Goal: Task Accomplishment & Management: Manage account settings

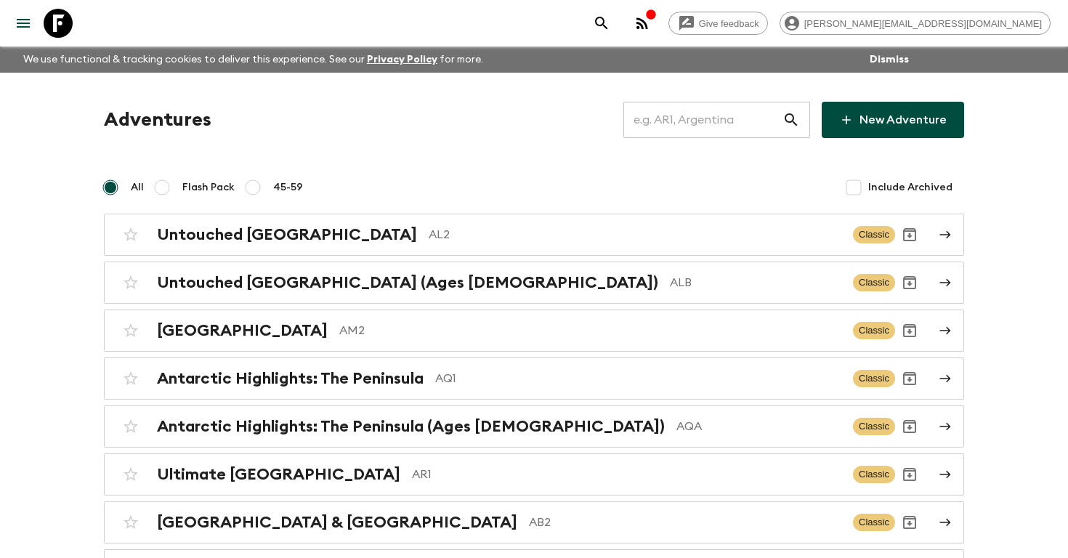
click at [733, 110] on input "text" at bounding box center [703, 120] width 159 height 41
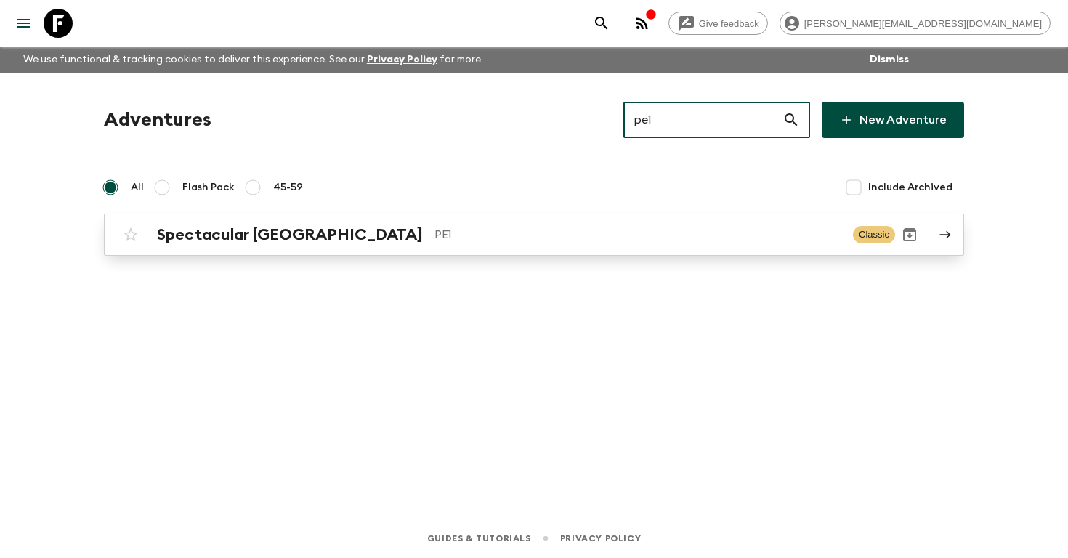
type input "pe1"
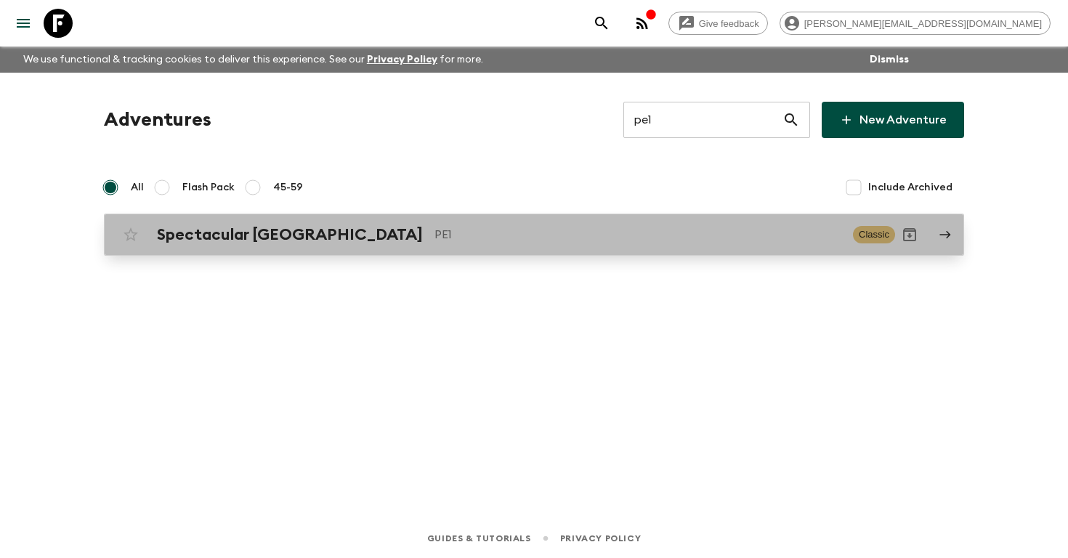
click at [435, 238] on p "PE1" at bounding box center [638, 234] width 407 height 17
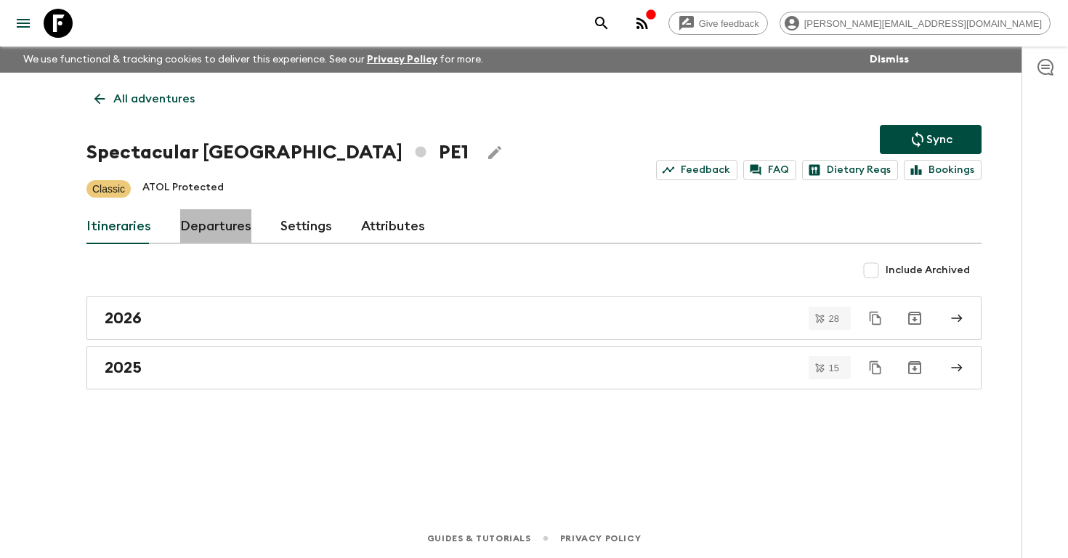
click at [224, 240] on link "Departures" at bounding box center [215, 226] width 71 height 35
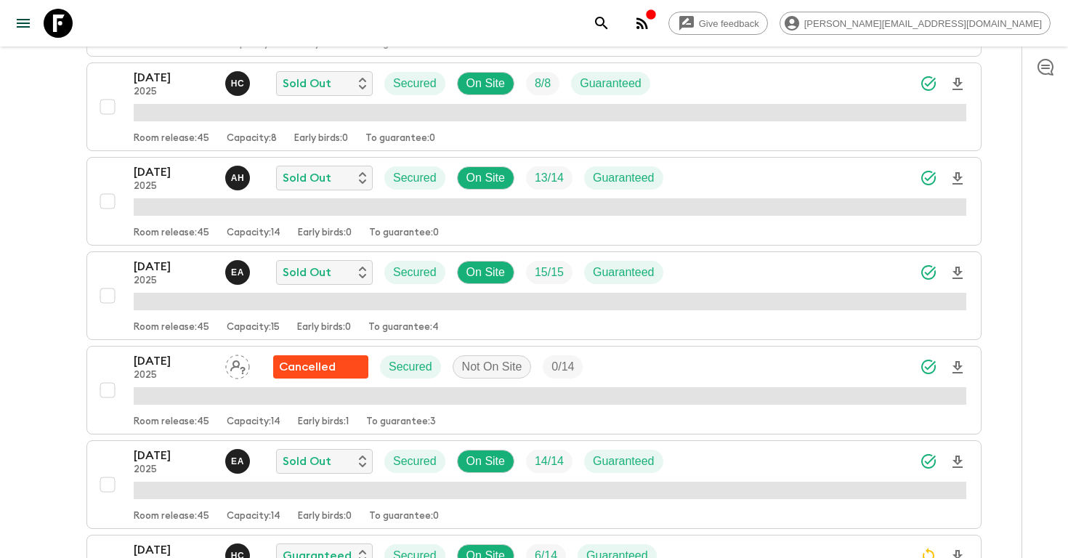
scroll to position [480, 0]
click at [731, 177] on div "[DATE] 2025 A H Sold Out Secured On Site 13 / 14 Guaranteed" at bounding box center [550, 177] width 833 height 29
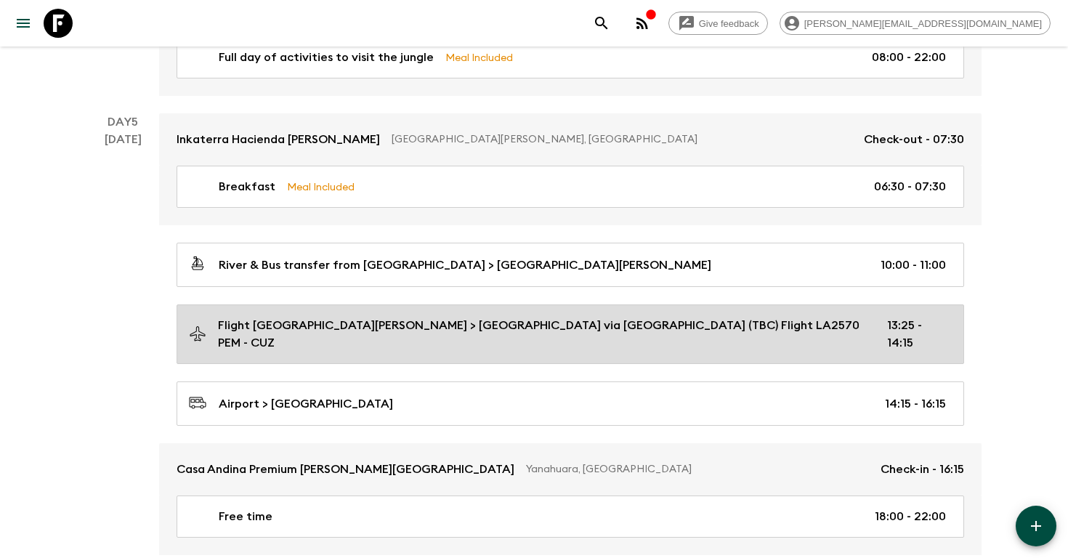
scroll to position [1338, 0]
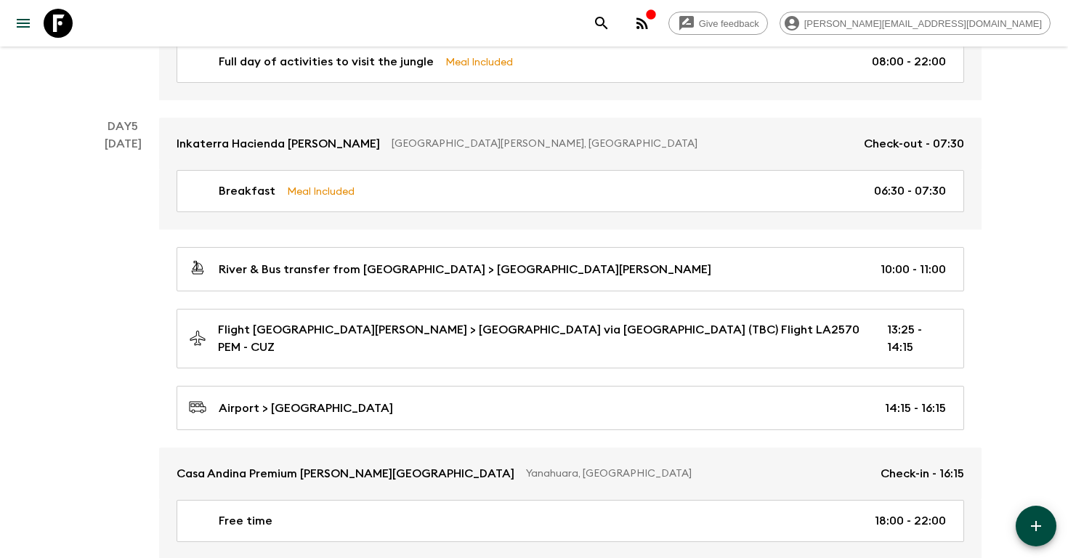
click at [611, 21] on icon "search adventures" at bounding box center [601, 23] width 17 height 17
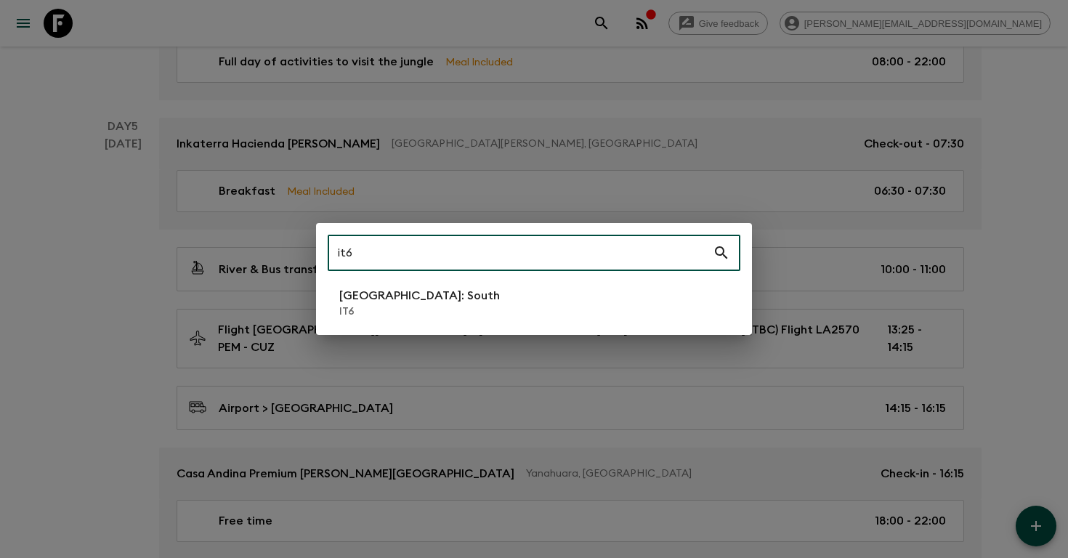
type input "it6"
click at [401, 305] on p "IT6" at bounding box center [419, 312] width 161 height 15
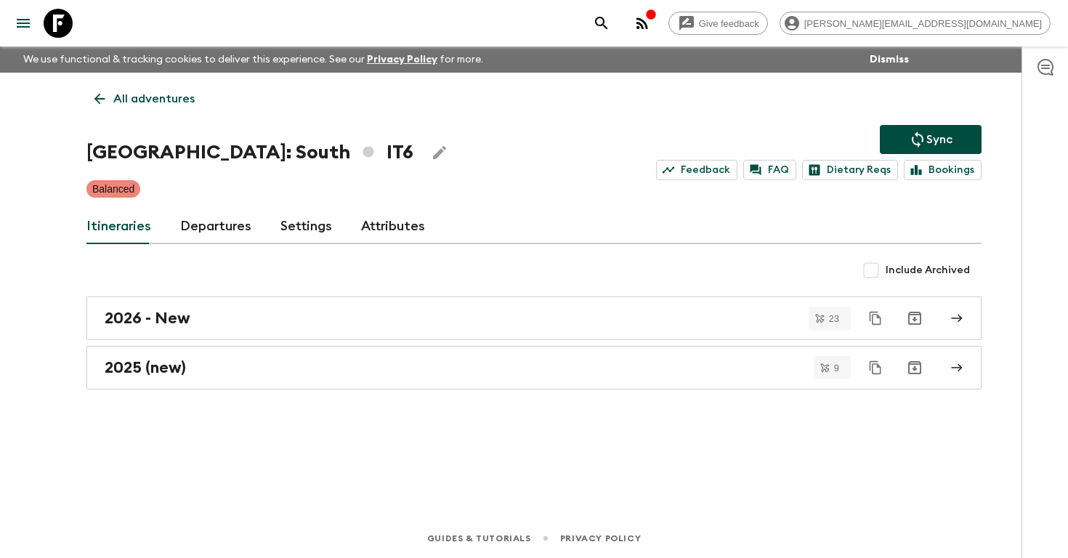
click at [212, 223] on link "Departures" at bounding box center [215, 226] width 71 height 35
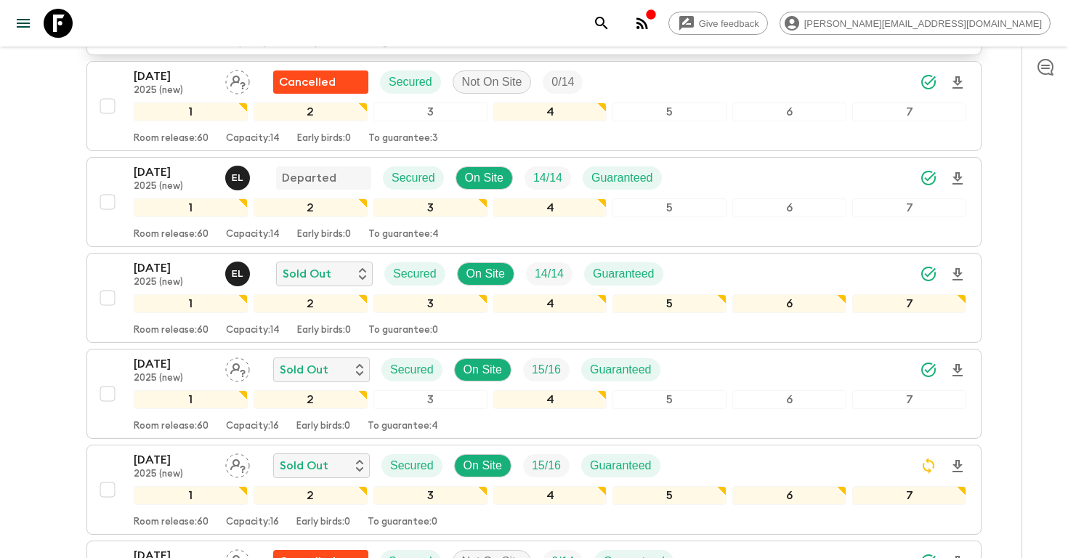
scroll to position [398, 0]
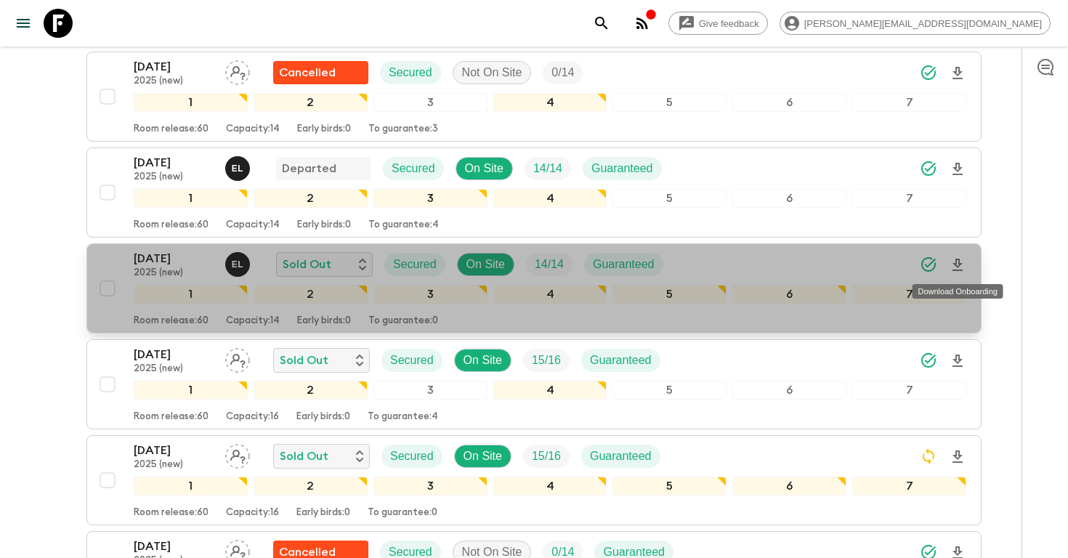
click at [960, 267] on icon "Download Onboarding" at bounding box center [957, 265] width 17 height 17
click at [144, 259] on p "[DATE]" at bounding box center [174, 258] width 80 height 17
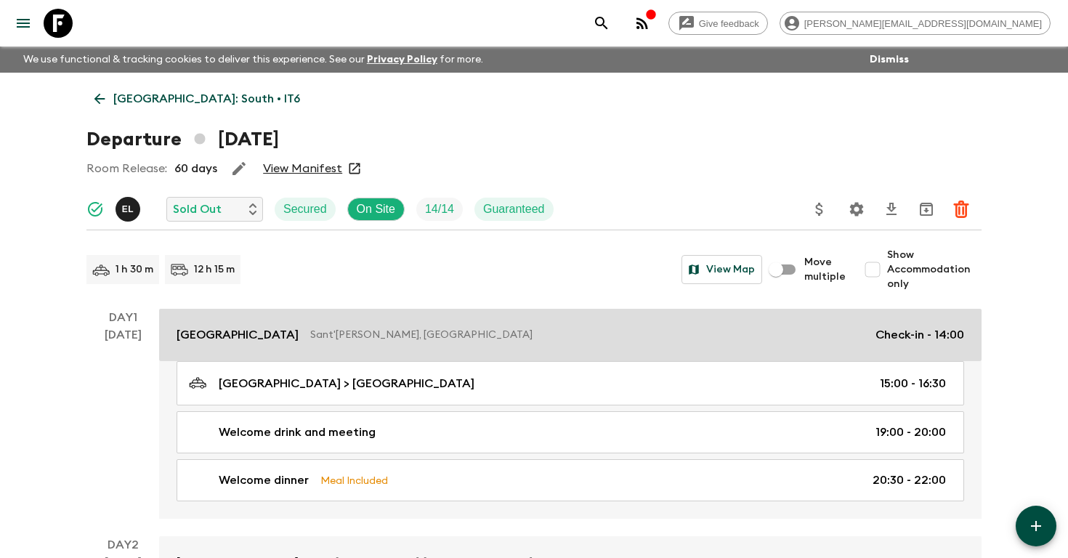
click at [365, 340] on p "Sant'[PERSON_NAME], [GEOGRAPHIC_DATA]" at bounding box center [587, 335] width 554 height 15
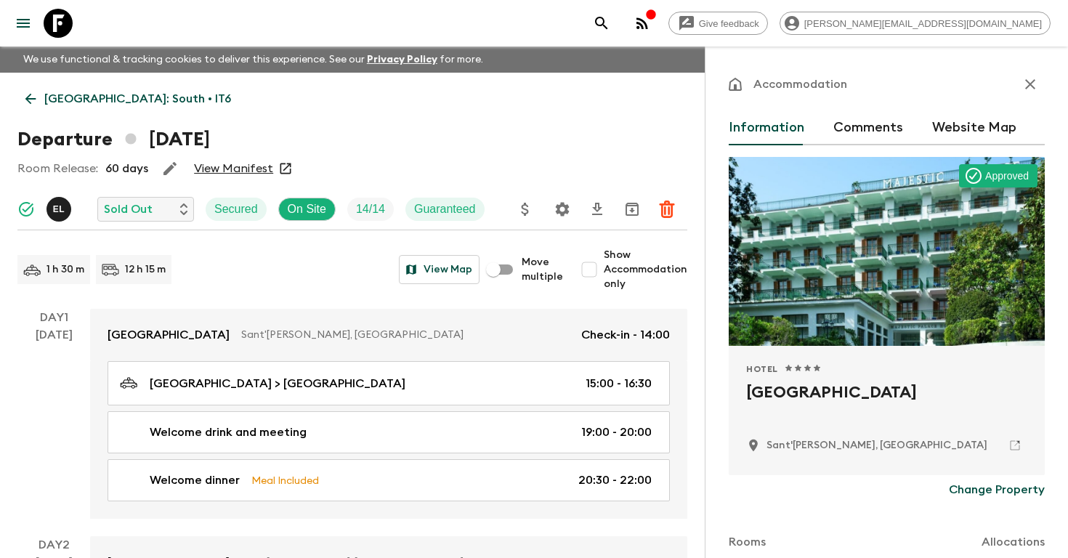
drag, startPoint x: 906, startPoint y: 393, endPoint x: 745, endPoint y: 387, distance: 161.5
click at [744, 387] on div "Hotel 1 Star 2 Stars 3 Stars 4 Stars 5 Stars [GEOGRAPHIC_DATA][PERSON_NAME], [G…" at bounding box center [887, 410] width 316 height 129
copy h2 "[GEOGRAPHIC_DATA]"
click at [608, 28] on icon "search adventures" at bounding box center [601, 23] width 12 height 12
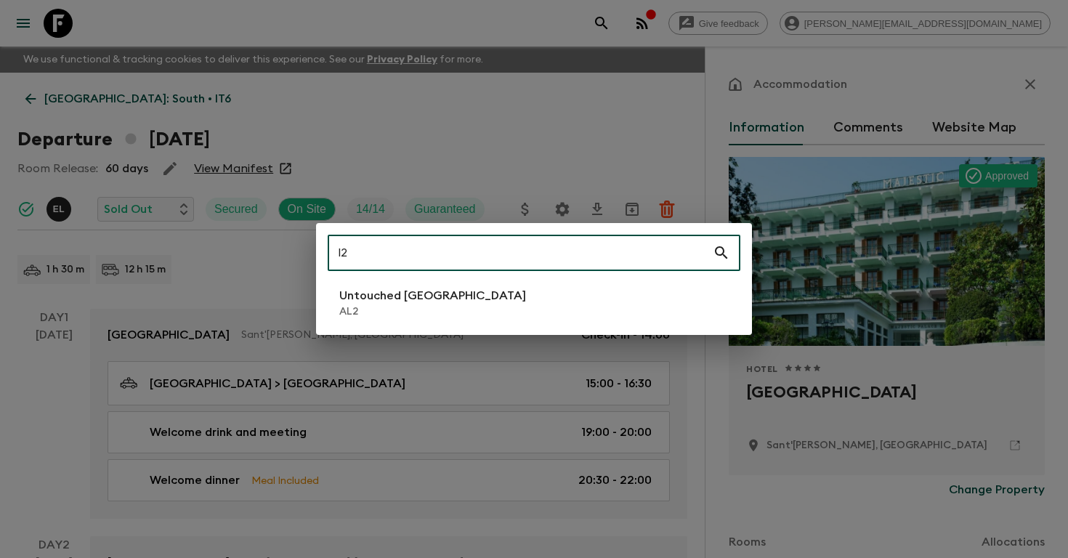
type input "l"
type input "al2"
click at [383, 310] on p "AL2" at bounding box center [432, 312] width 187 height 15
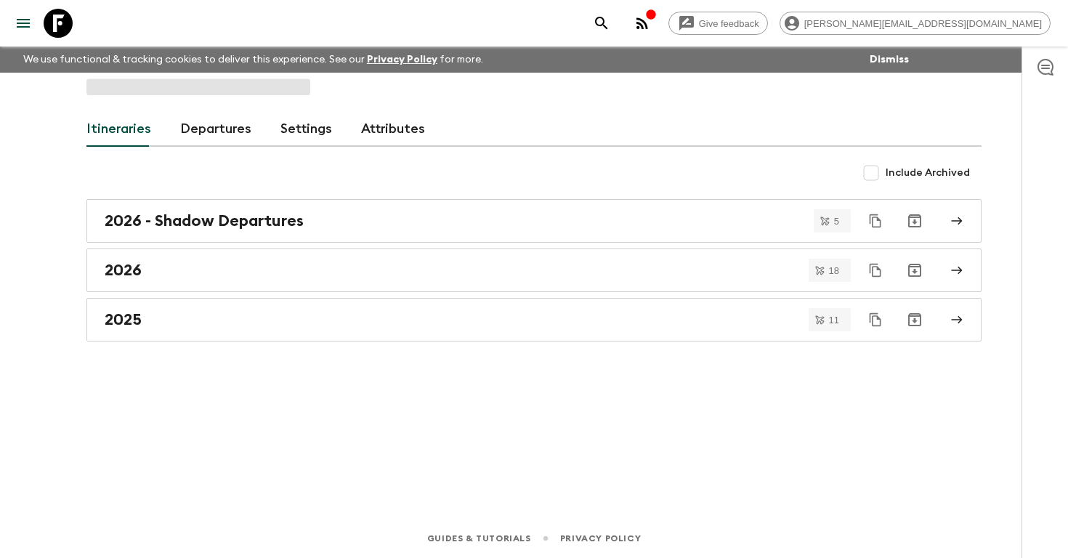
click at [224, 141] on link "Departures" at bounding box center [215, 129] width 71 height 35
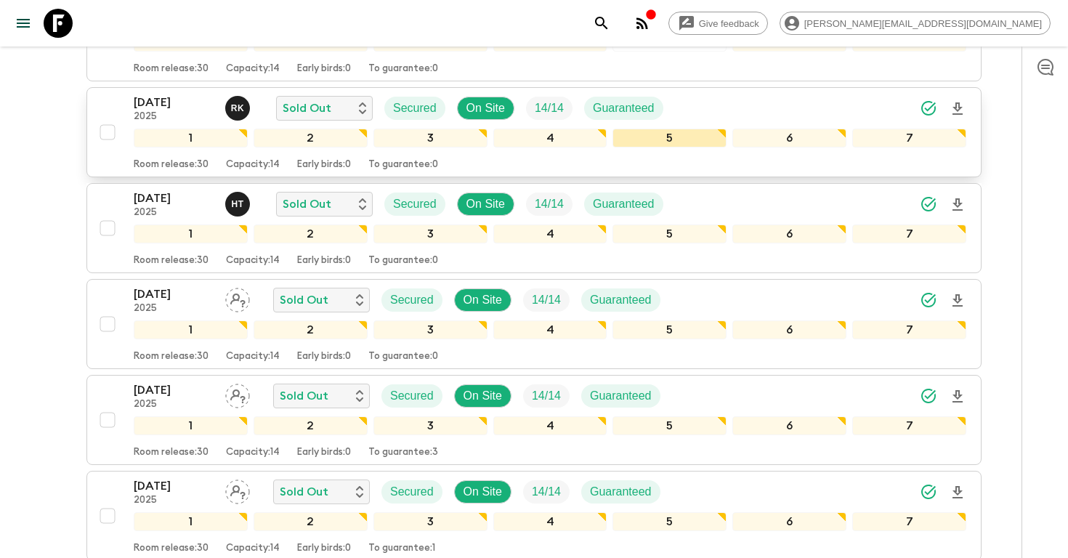
scroll to position [658, 0]
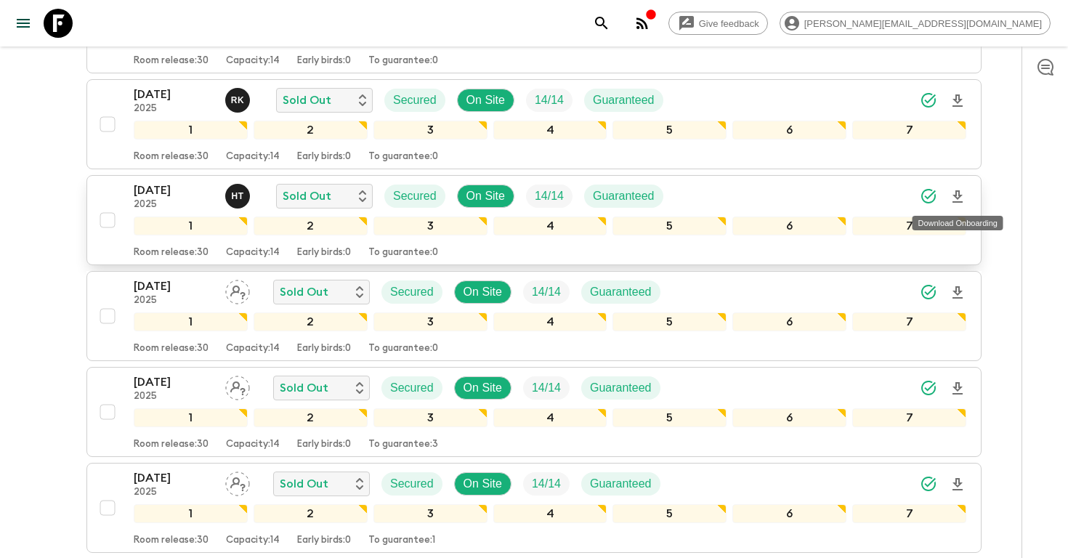
click at [959, 193] on icon "Download Onboarding" at bounding box center [958, 196] width 10 height 12
click at [156, 188] on p "[DATE]" at bounding box center [174, 190] width 80 height 17
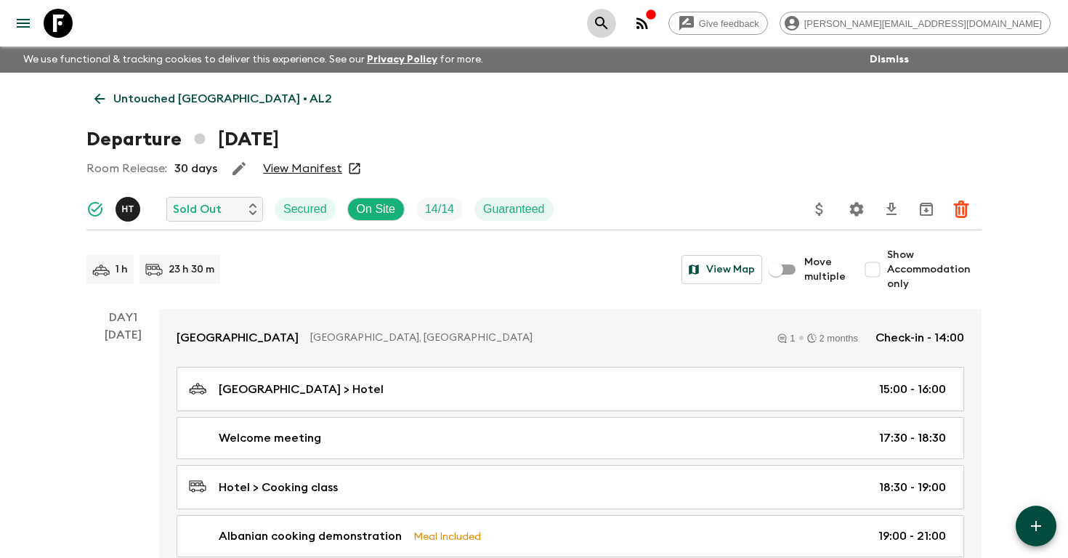
click at [608, 20] on icon "search adventures" at bounding box center [601, 23] width 12 height 12
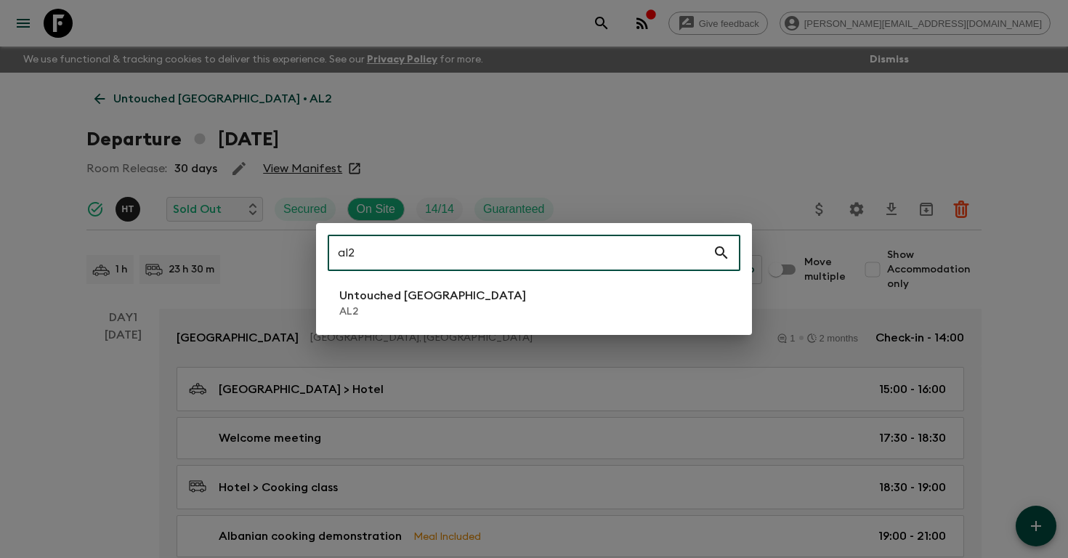
type input "al2"
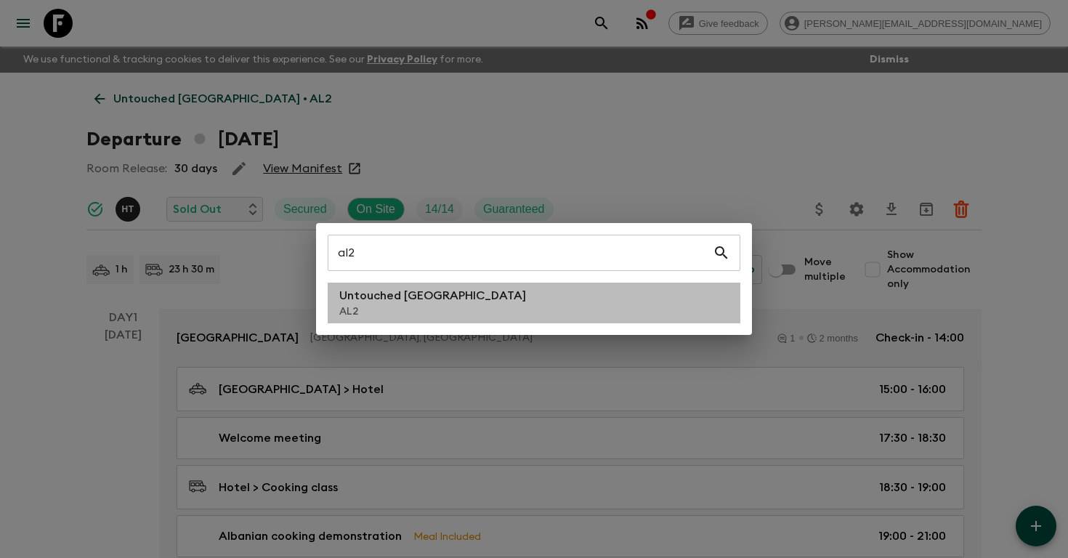
click at [467, 302] on li "Untouched [GEOGRAPHIC_DATA] AL2" at bounding box center [534, 303] width 413 height 41
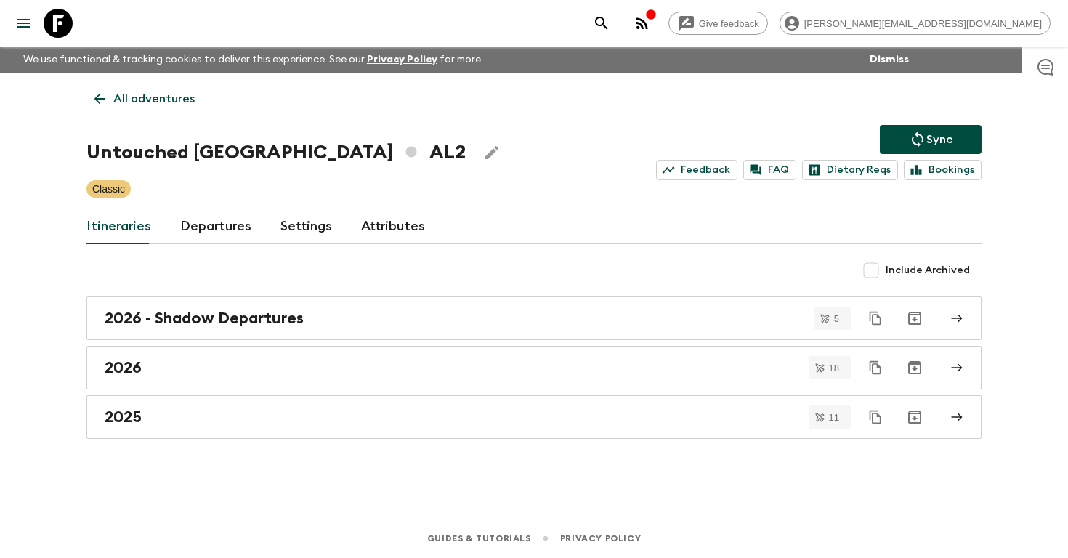
click at [198, 231] on link "Departures" at bounding box center [215, 226] width 71 height 35
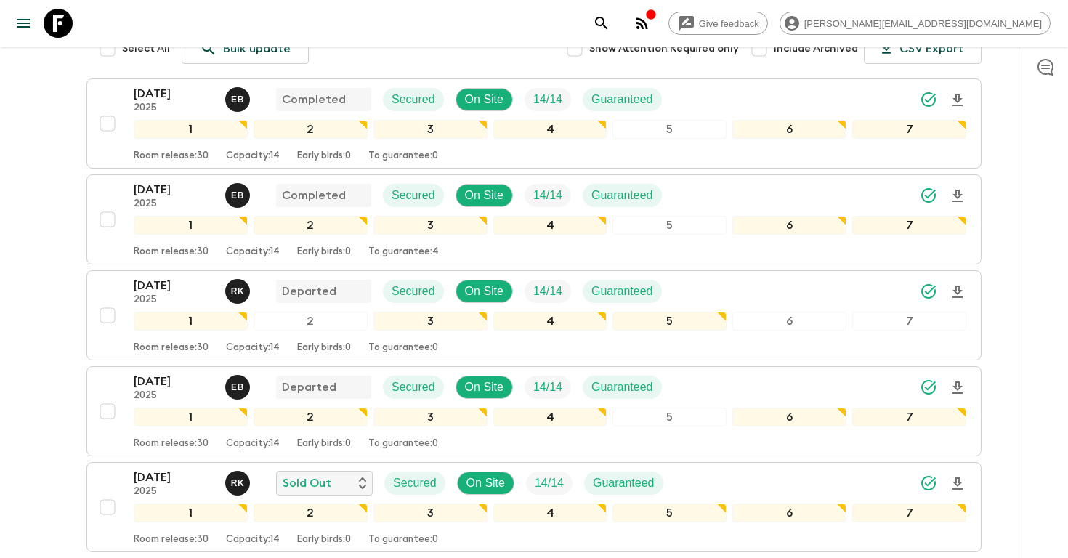
scroll to position [313, 0]
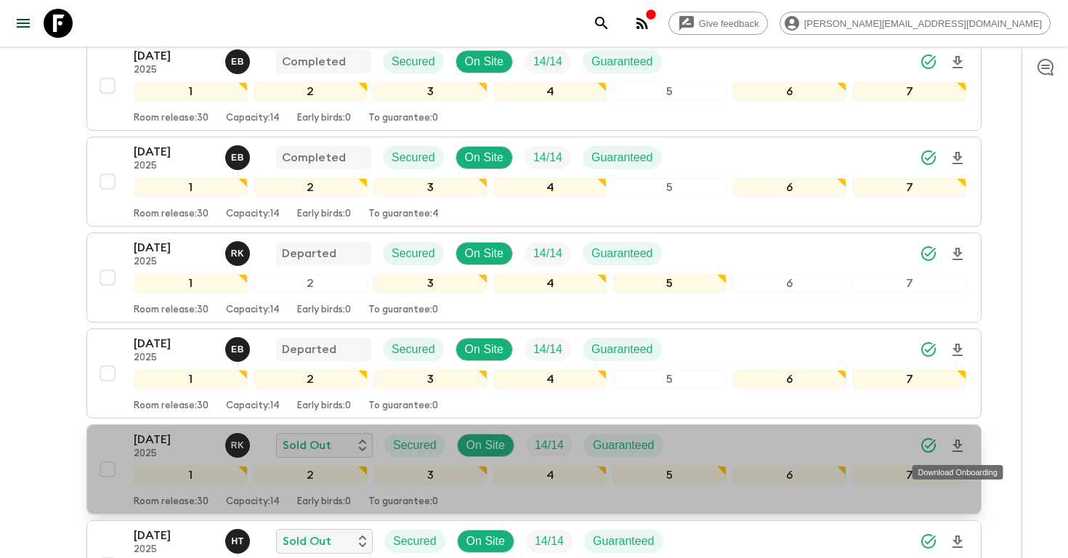
click at [956, 449] on icon "Download Onboarding" at bounding box center [957, 446] width 17 height 17
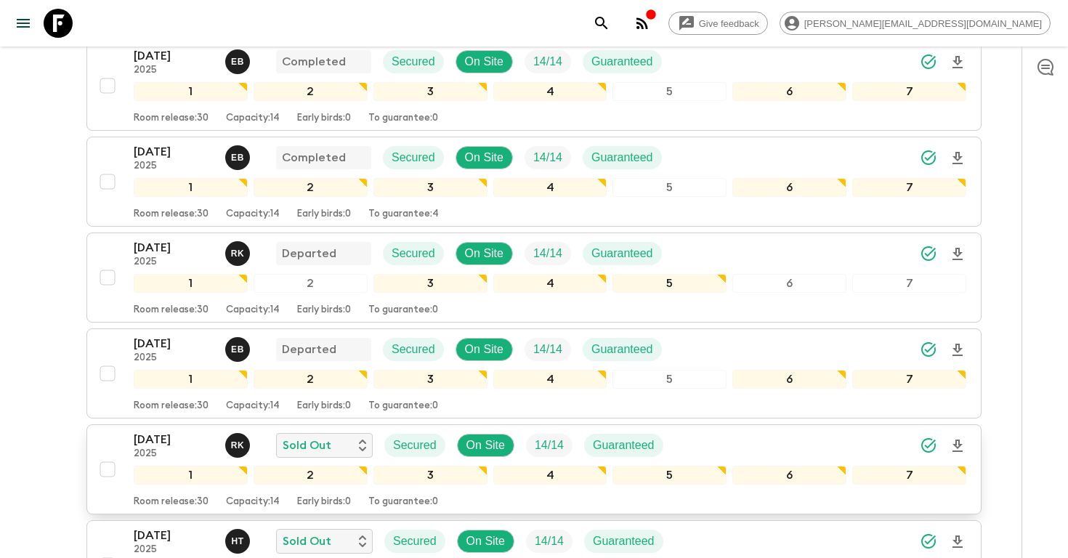
click at [611, 22] on icon "search adventures" at bounding box center [601, 23] width 17 height 17
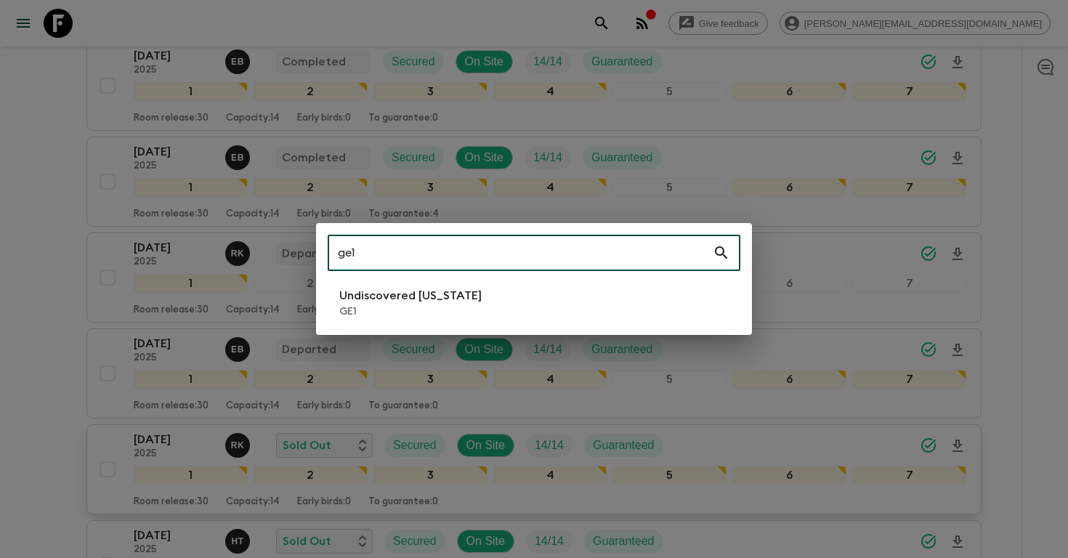
type input "ge1"
click at [395, 294] on p "Undiscovered [US_STATE]" at bounding box center [410, 295] width 142 height 17
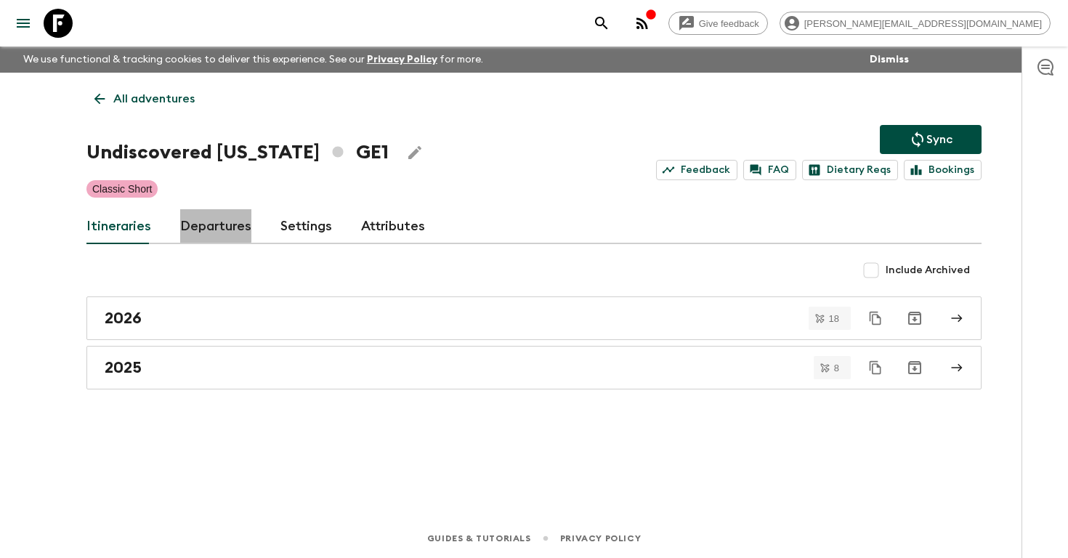
click at [208, 218] on link "Departures" at bounding box center [215, 226] width 71 height 35
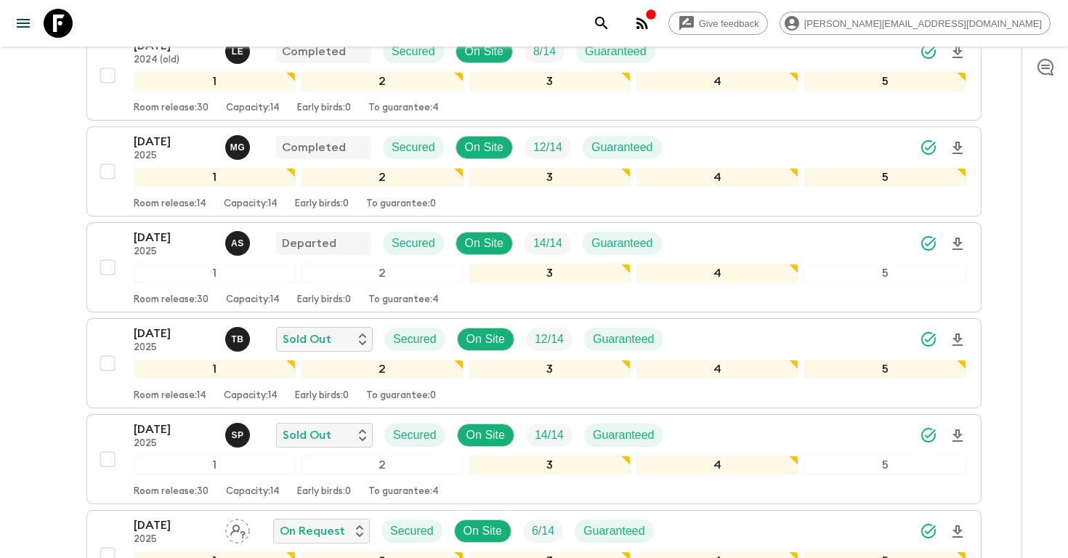
scroll to position [859, 0]
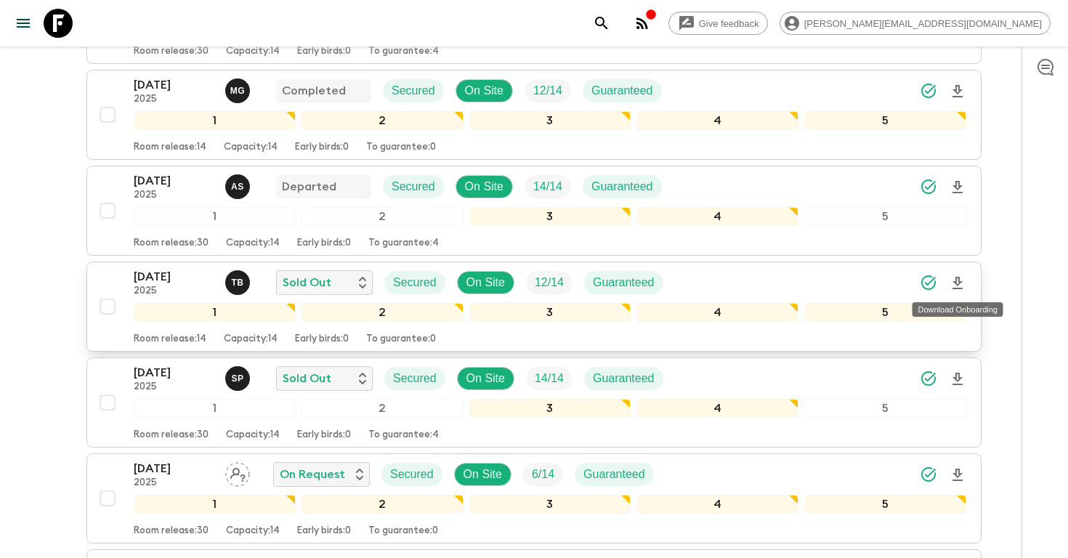
click at [959, 290] on icon "Download Onboarding" at bounding box center [957, 283] width 17 height 17
click at [608, 25] on icon "search adventures" at bounding box center [601, 23] width 12 height 12
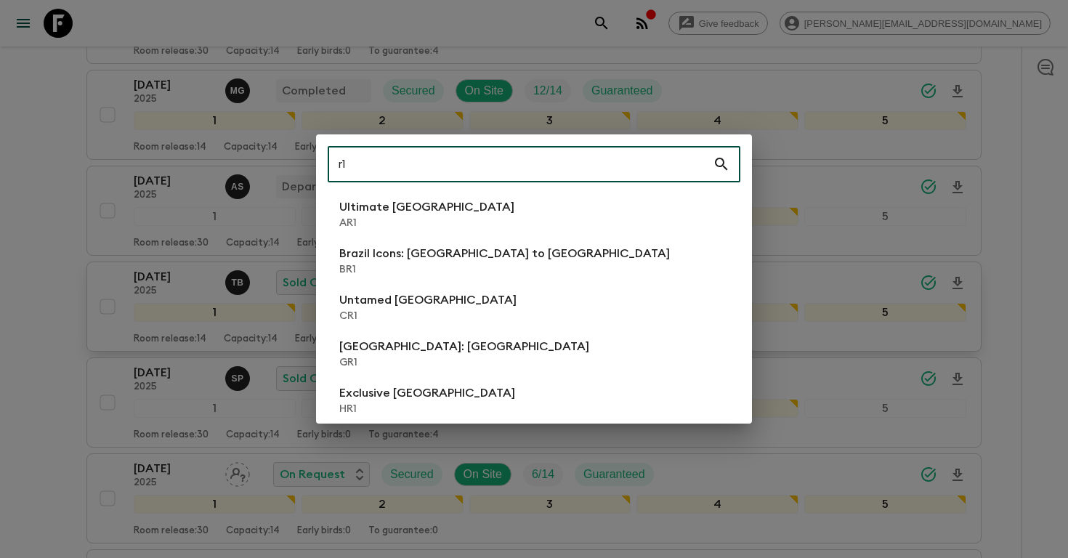
type input "r1"
click at [391, 213] on p "Ultimate [GEOGRAPHIC_DATA]" at bounding box center [426, 206] width 175 height 17
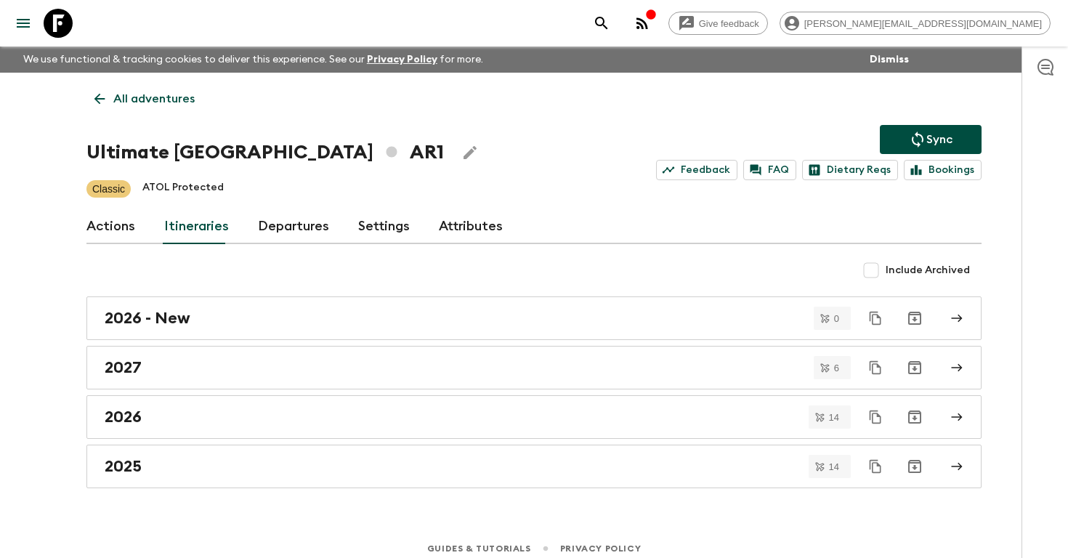
click at [277, 222] on link "Departures" at bounding box center [293, 226] width 71 height 35
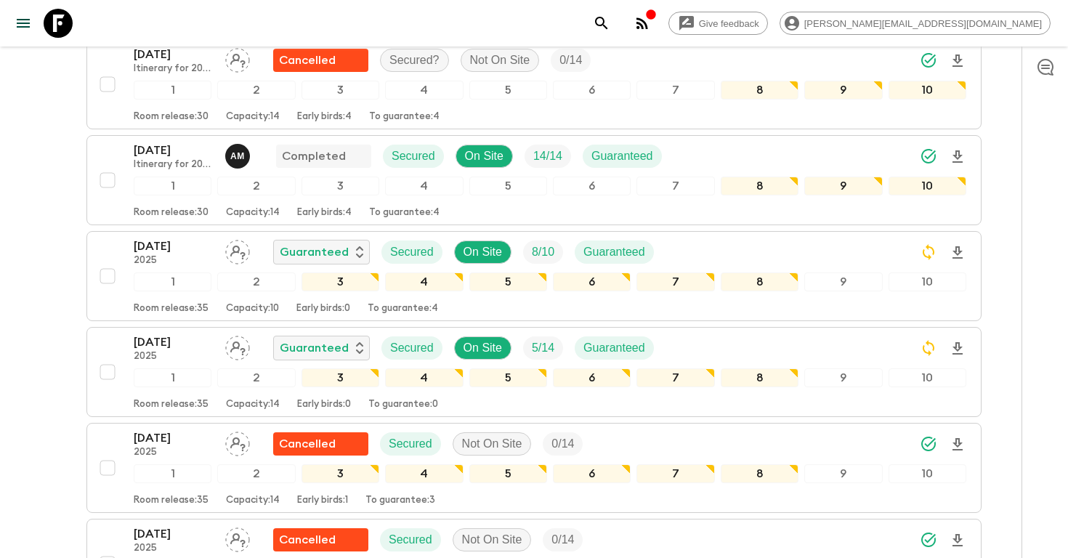
scroll to position [417, 0]
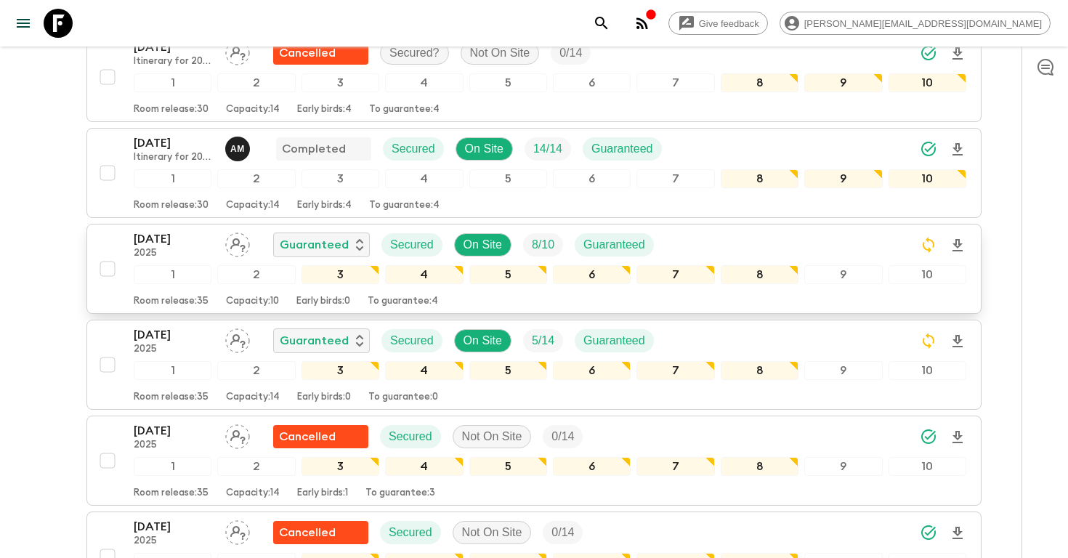
click at [688, 243] on div "[DATE] 2025 Guaranteed Secured On Site 8 / 10 Guaranteed" at bounding box center [550, 244] width 833 height 29
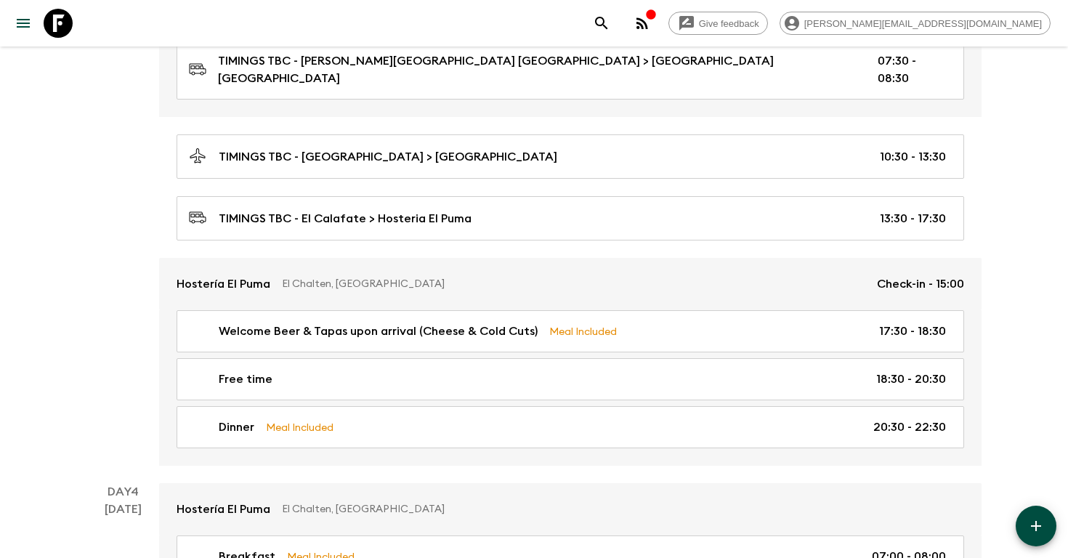
scroll to position [1187, 0]
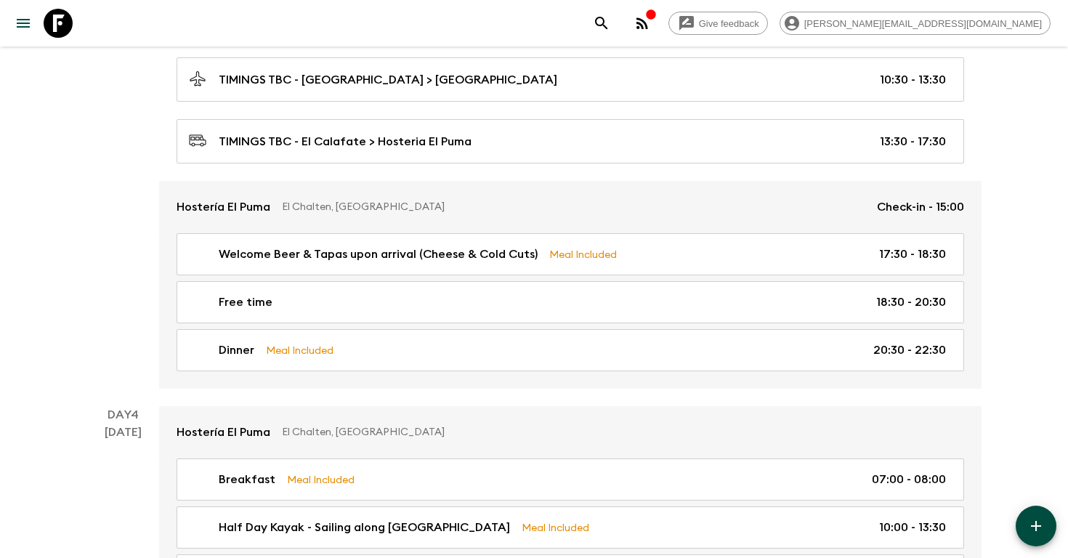
click at [608, 25] on icon "search adventures" at bounding box center [601, 23] width 12 height 12
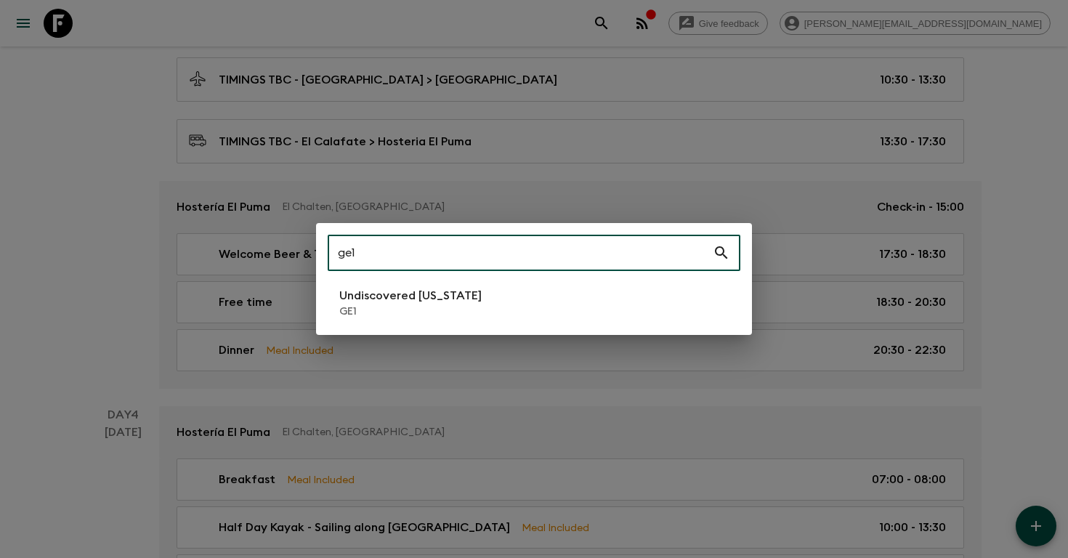
type input "ge1"
click at [378, 307] on p "GE1" at bounding box center [410, 312] width 142 height 15
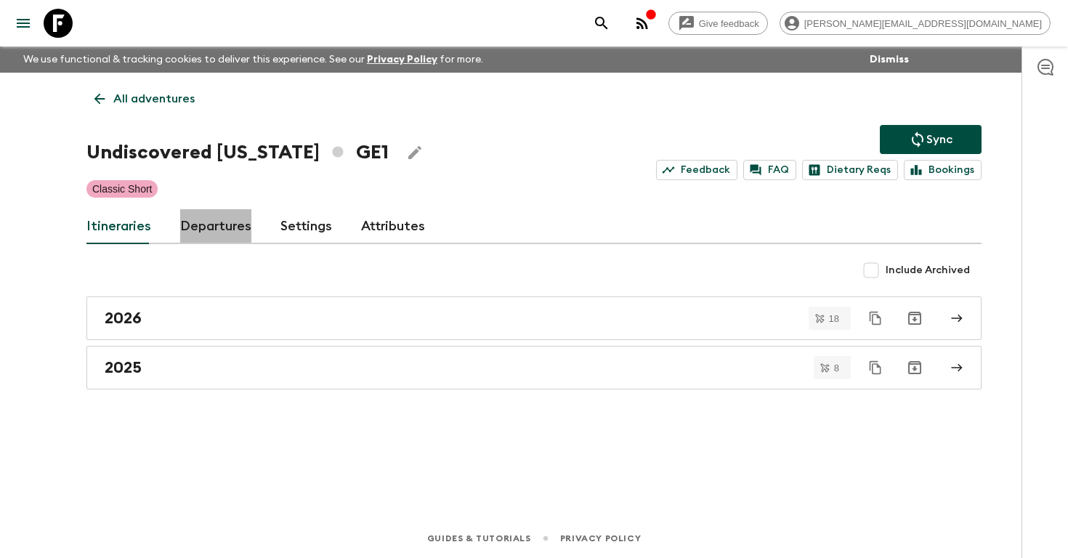
click at [193, 233] on link "Departures" at bounding box center [215, 226] width 71 height 35
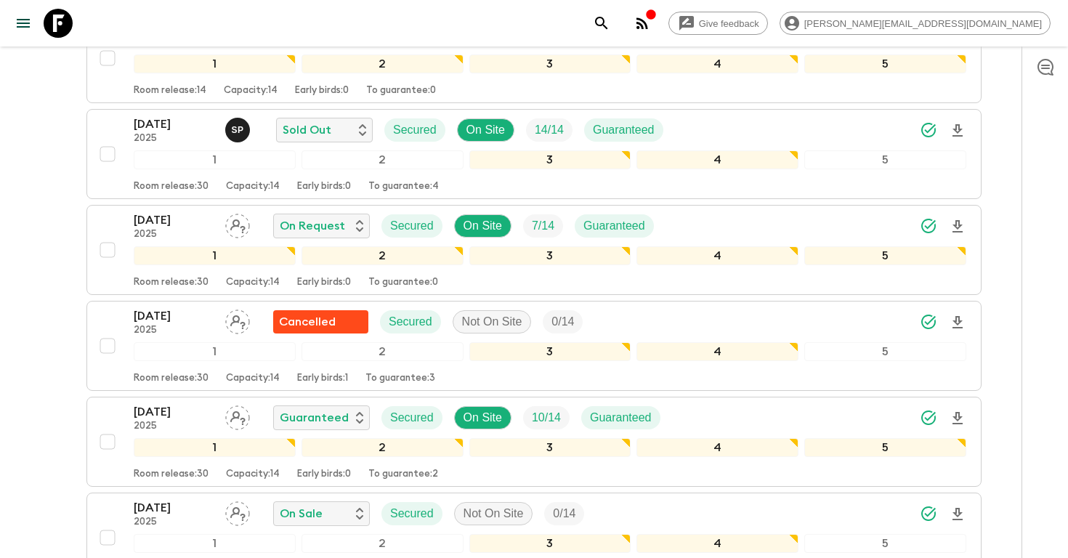
scroll to position [1136, 0]
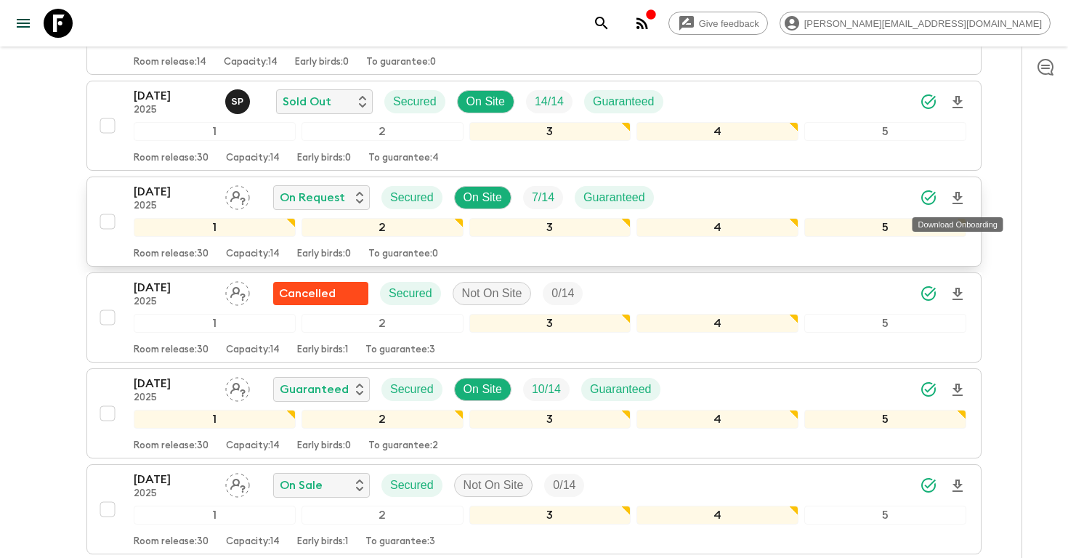
click at [961, 195] on icon "Download Onboarding" at bounding box center [957, 198] width 17 height 17
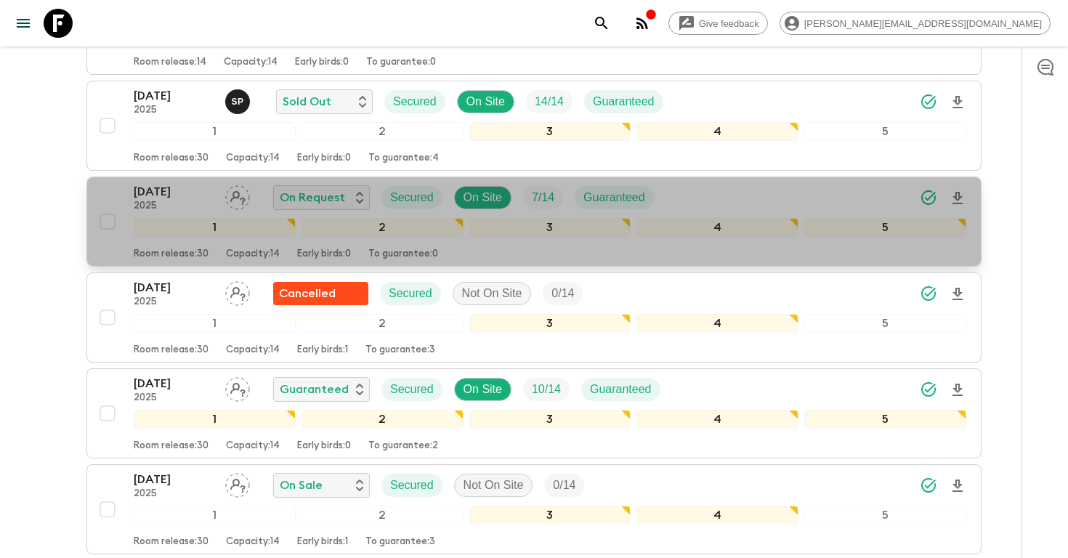
click at [181, 191] on p "[DATE]" at bounding box center [174, 191] width 80 height 17
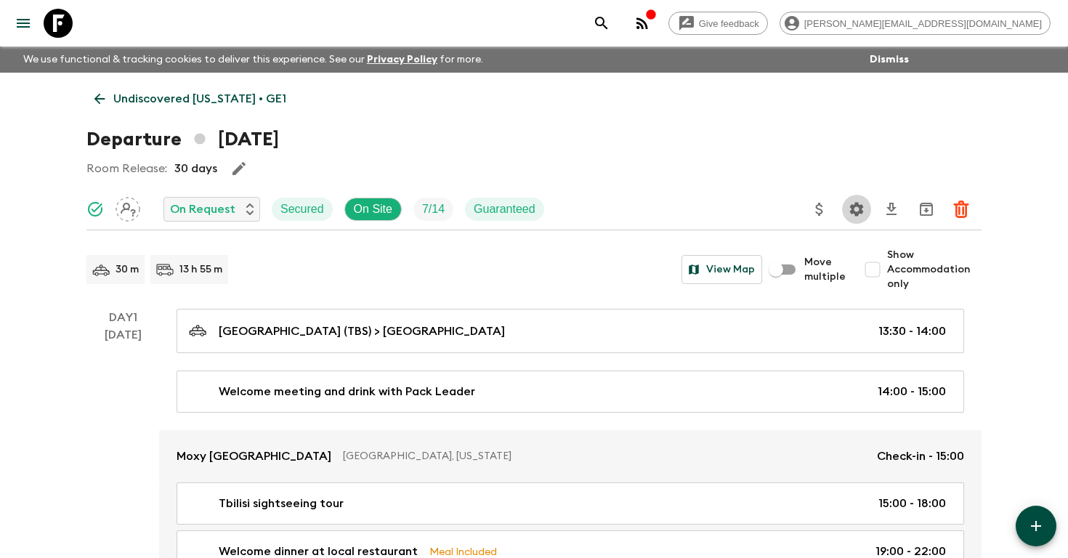
click at [858, 211] on icon "Settings" at bounding box center [857, 209] width 14 height 14
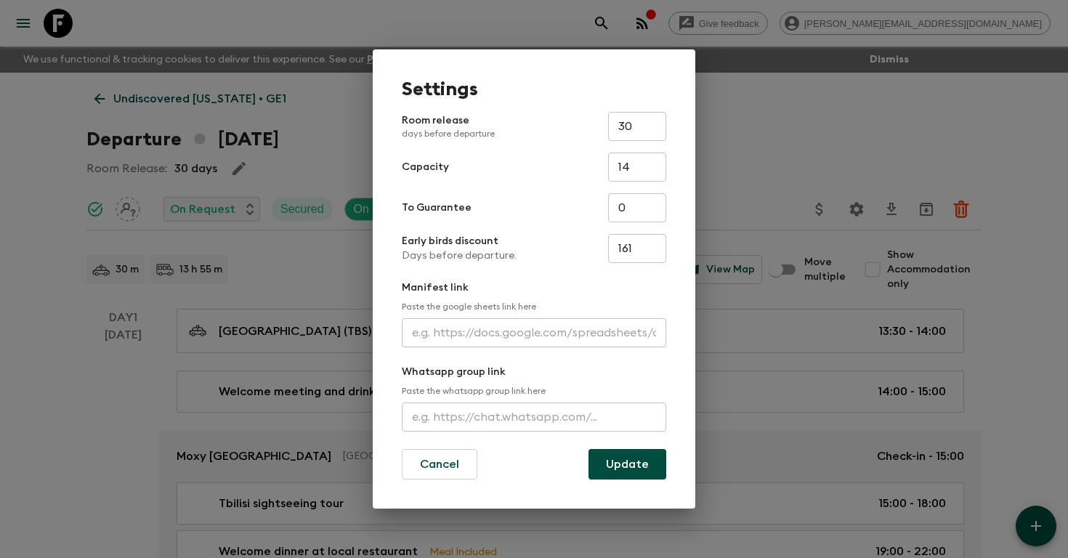
click at [506, 325] on input "text" at bounding box center [534, 332] width 265 height 29
paste input "[URL][DOMAIN_NAME]"
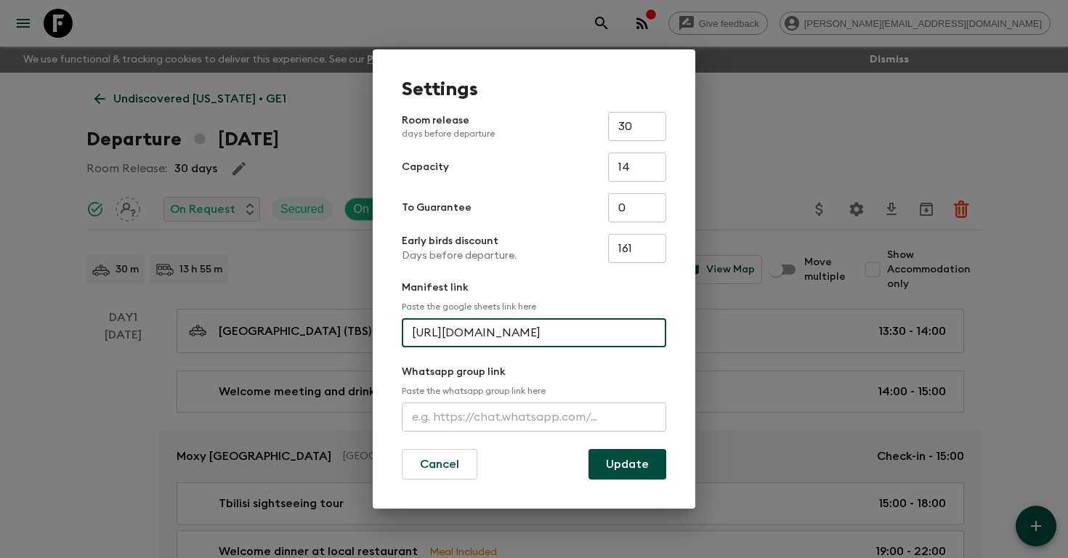
scroll to position [0, 383]
type input "[URL][DOMAIN_NAME]"
click at [616, 470] on button "Update" at bounding box center [628, 464] width 78 height 31
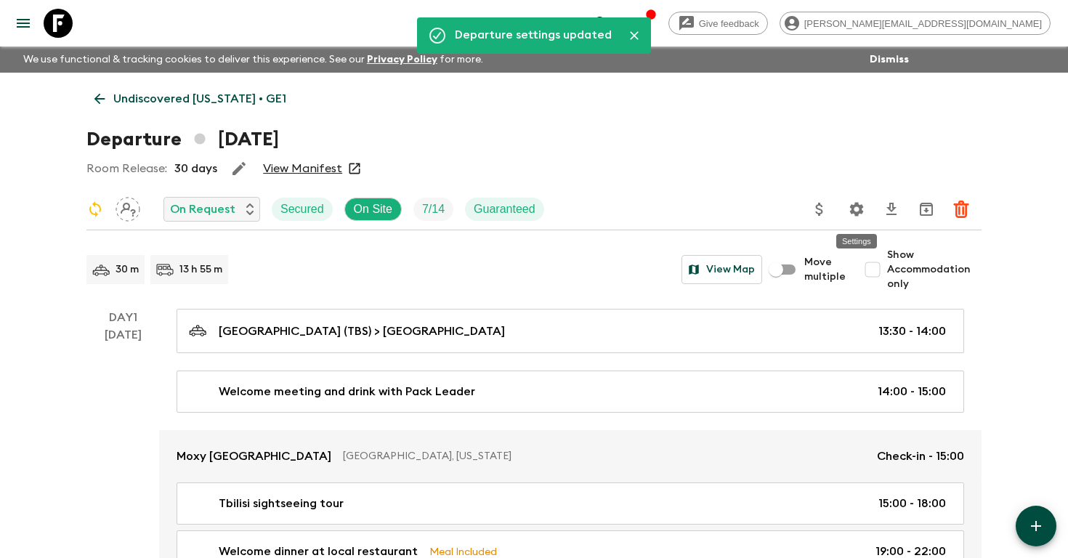
click at [864, 206] on icon "Settings" at bounding box center [856, 209] width 17 height 17
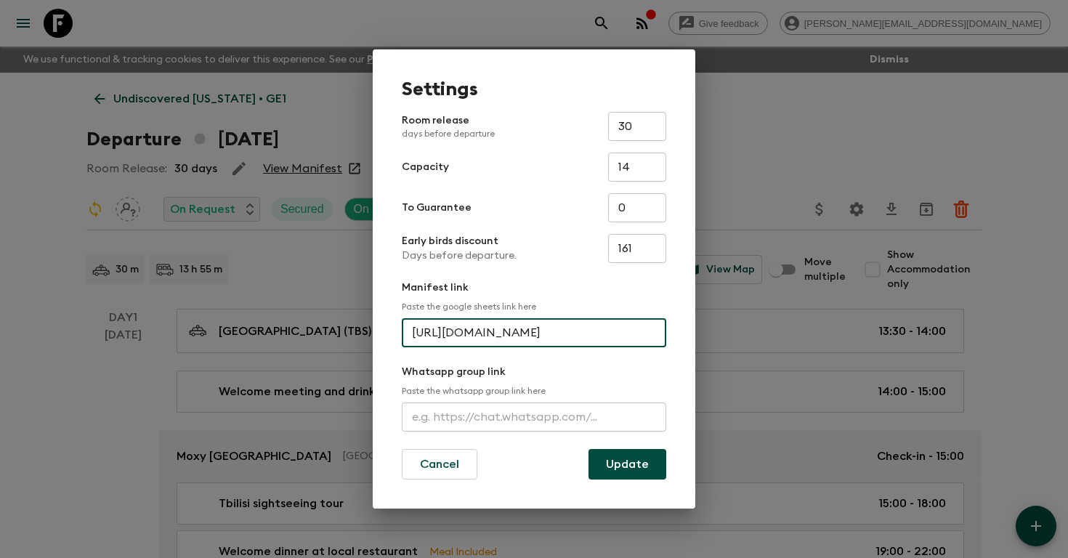
click at [483, 331] on input "[URL][DOMAIN_NAME]" at bounding box center [534, 332] width 265 height 29
paste input "gid=1130162418#gid=1130162418"
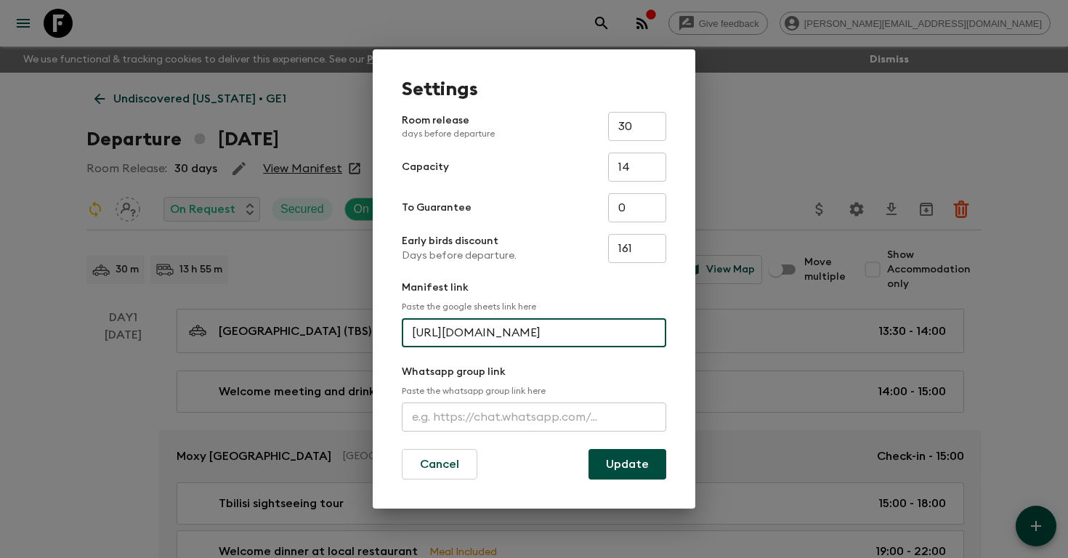
type input "[URL][DOMAIN_NAME]"
click at [629, 463] on button "Update" at bounding box center [628, 464] width 78 height 31
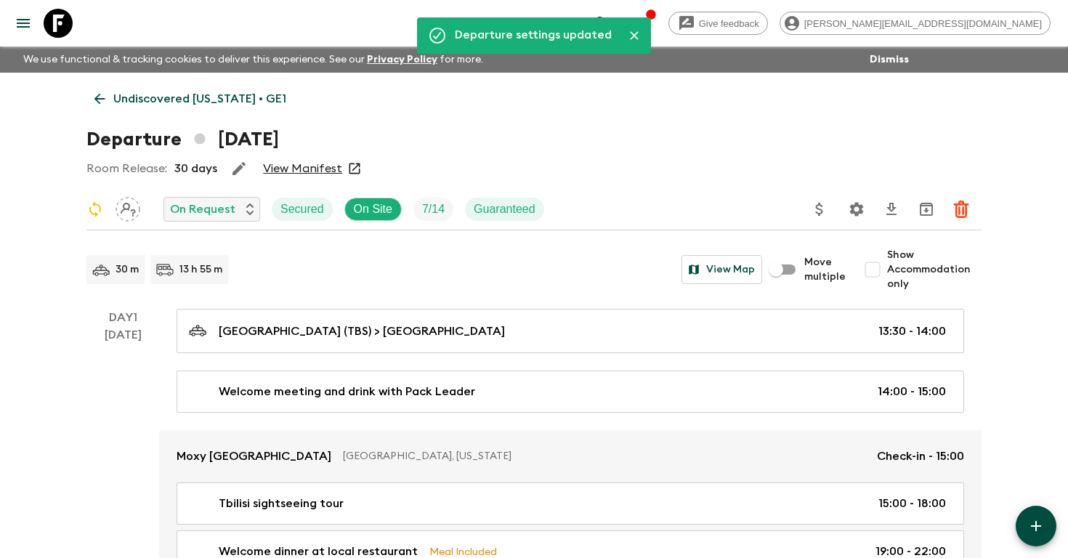
click at [879, 267] on input "Show Accommodation only" at bounding box center [872, 269] width 29 height 29
checkbox input "true"
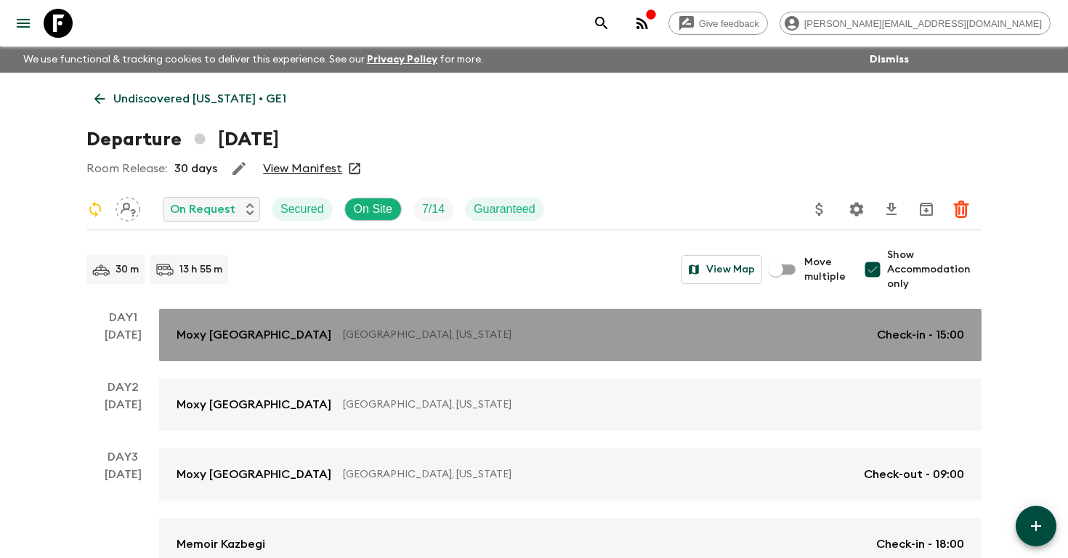
click at [927, 341] on p "Check-in - 15:00" at bounding box center [920, 334] width 87 height 17
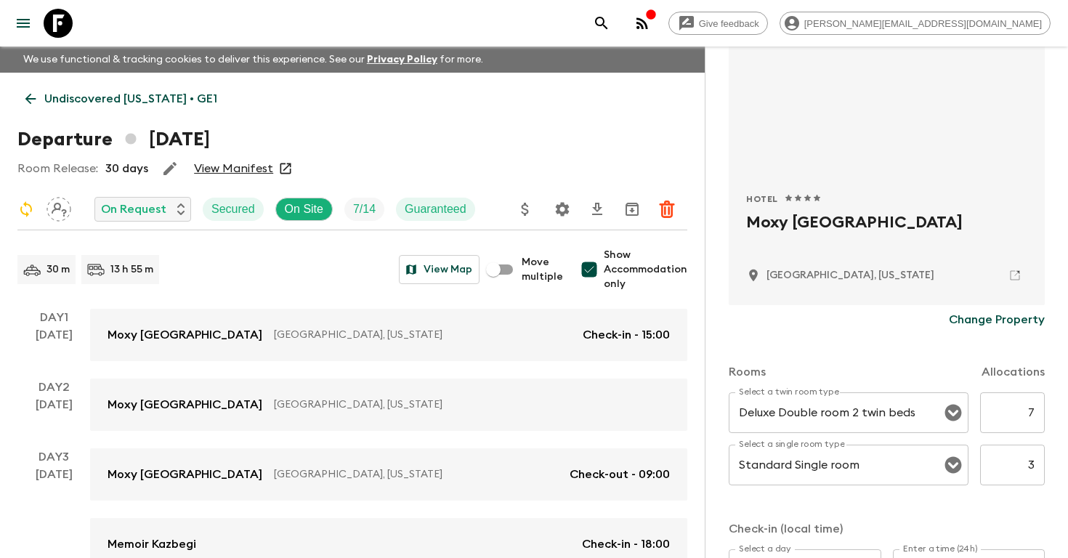
scroll to position [181, 0]
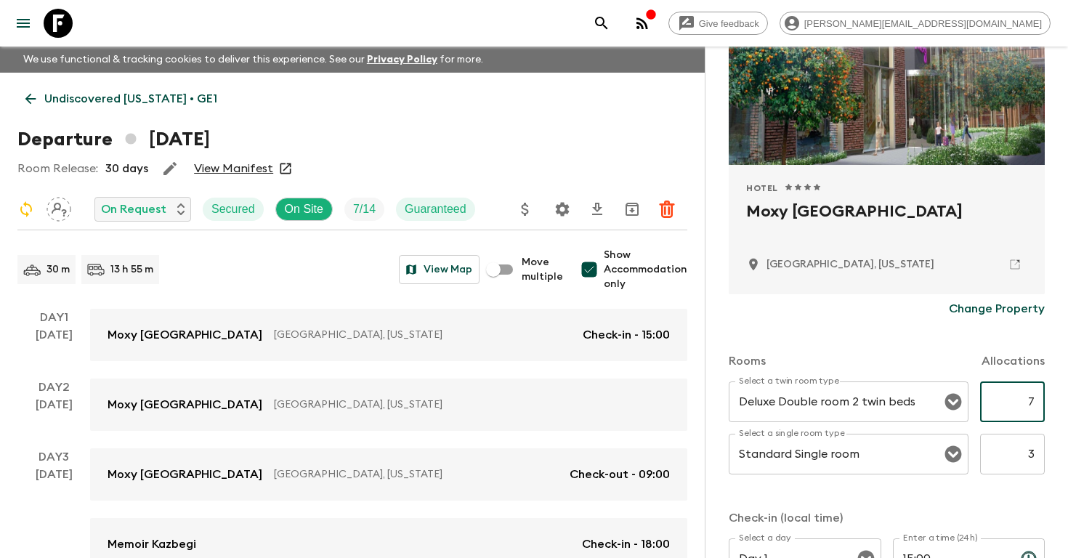
drag, startPoint x: 1026, startPoint y: 404, endPoint x: 1046, endPoint y: 404, distance: 19.6
click at [1046, 404] on div "Accommodation Information Comments Website Map Approved Hotel 1 Star 2 Stars 3 …" at bounding box center [886, 326] width 363 height 558
type input "4"
drag, startPoint x: 1023, startPoint y: 457, endPoint x: 1068, endPoint y: 457, distance: 44.3
click at [1068, 457] on html "Give feedback [PERSON_NAME][EMAIL_ADDRESS][DOMAIN_NAME] We use functional & tra…" at bounding box center [534, 430] width 1068 height 860
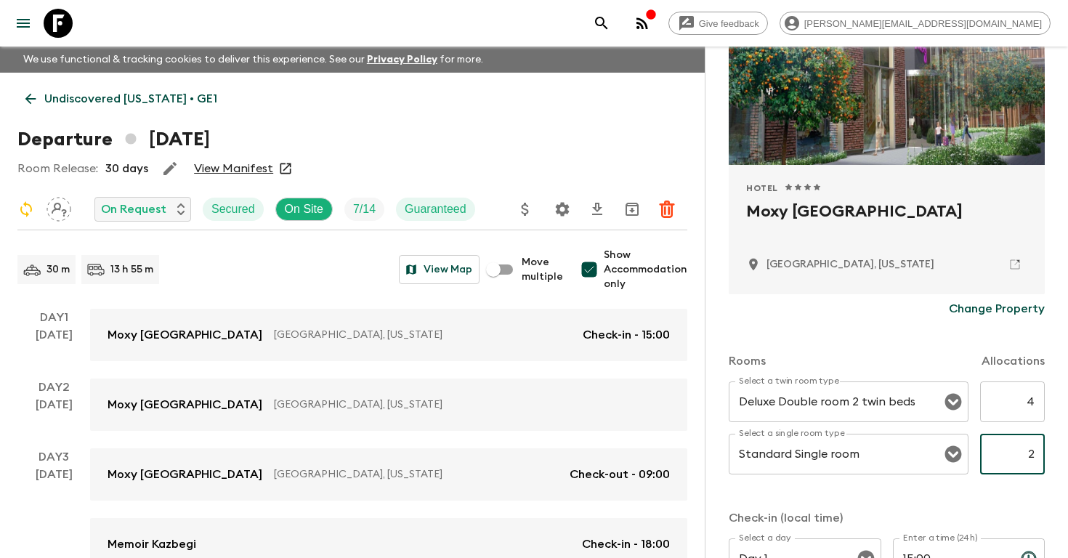
type input "2"
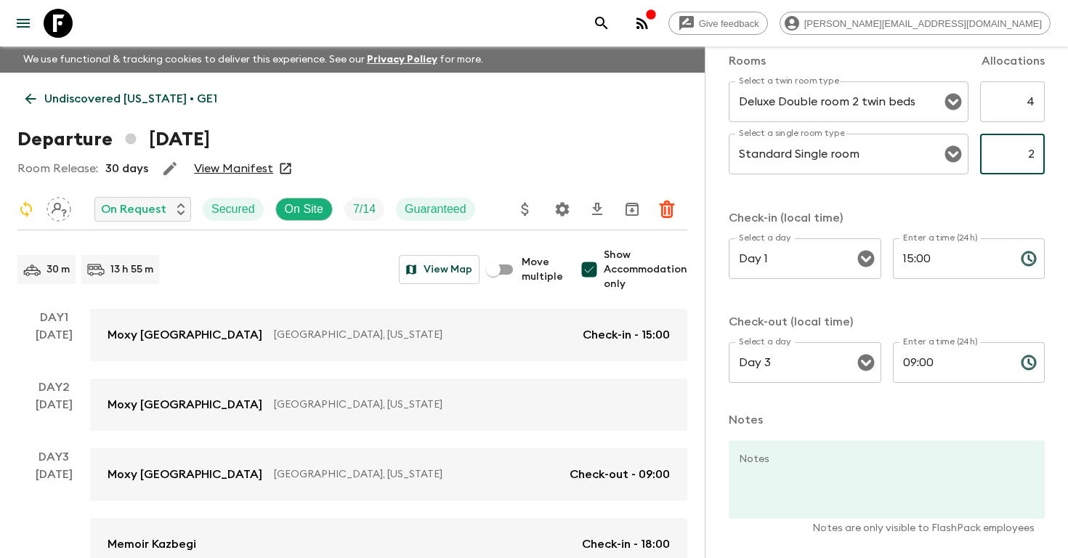
scroll to position [535, 0]
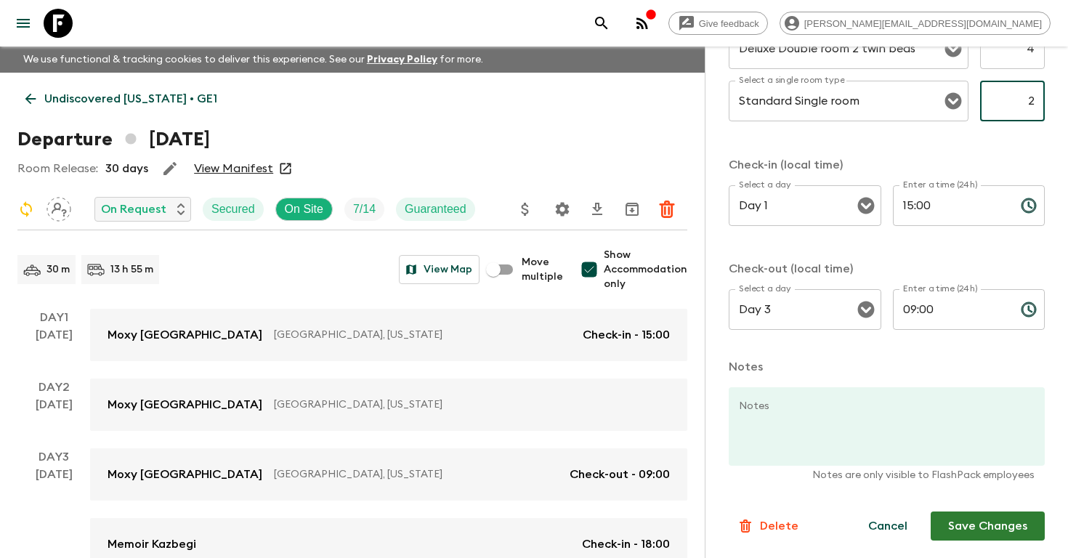
click at [972, 528] on button "Save Changes" at bounding box center [988, 526] width 114 height 29
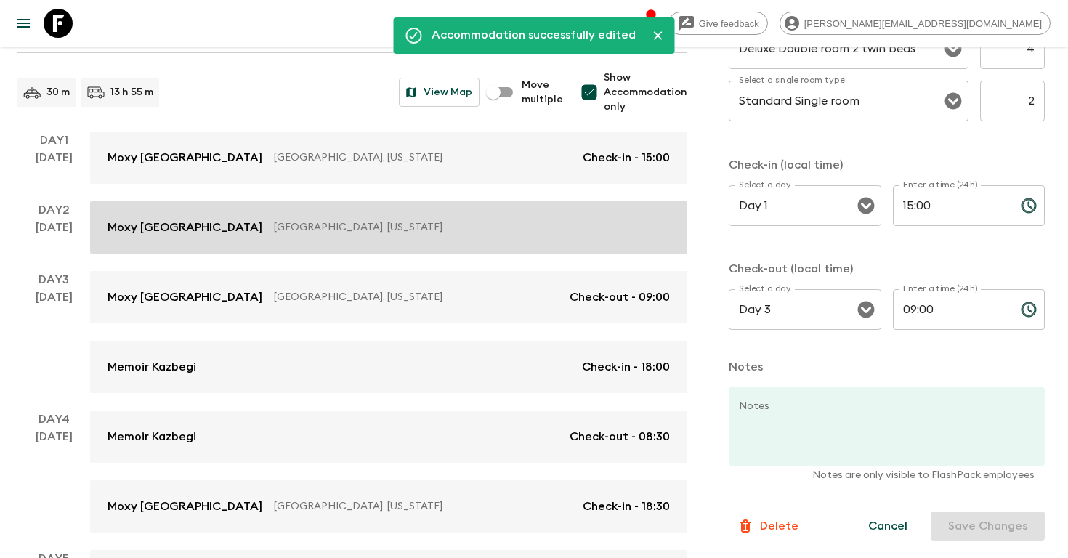
scroll to position [230, 0]
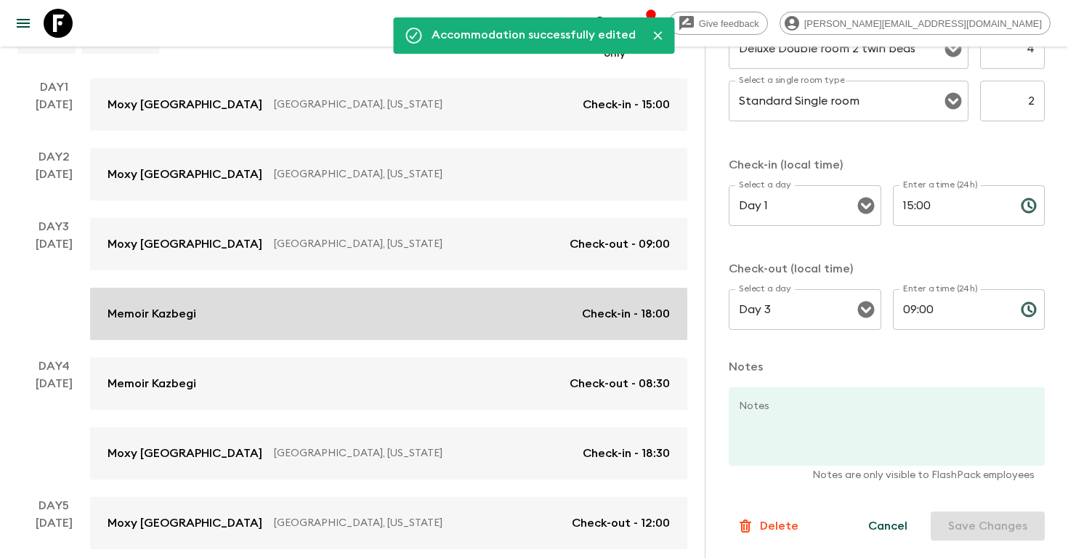
click at [620, 317] on p "Check-in - 18:00" at bounding box center [626, 313] width 88 height 17
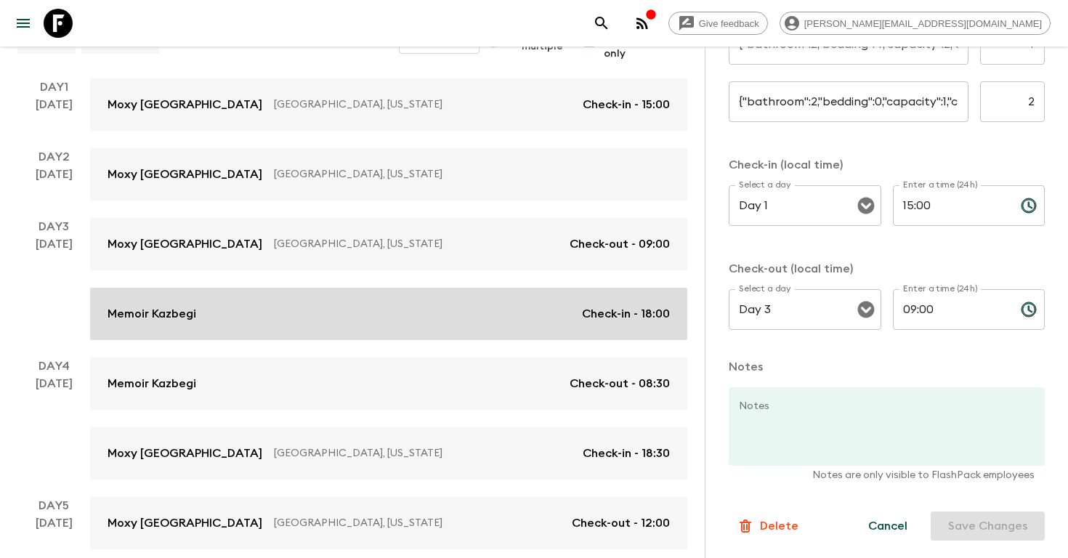
type input "Standard room"
type input "7"
type input "Standard room"
type input "3"
type input "Day 3"
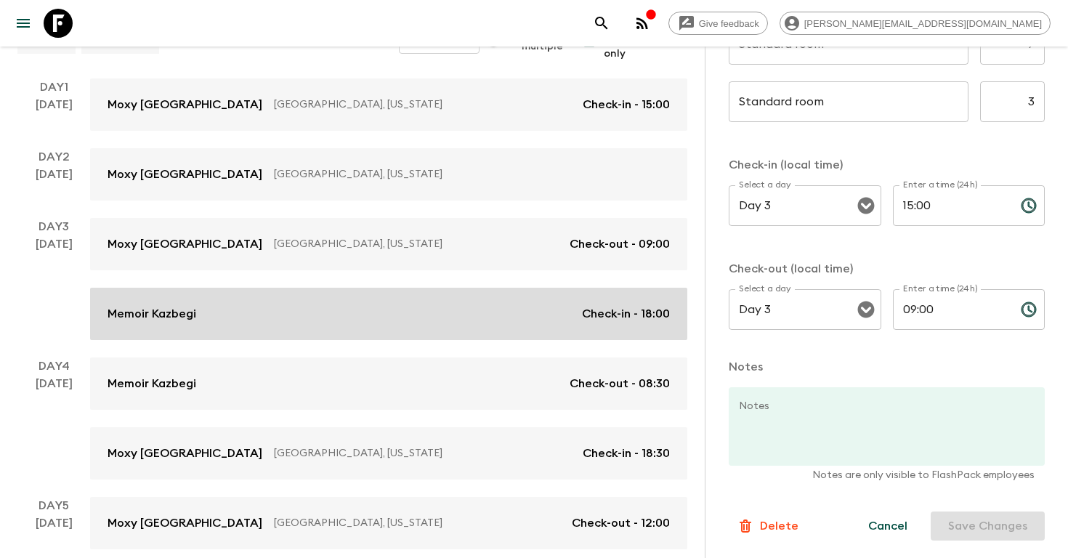
type input "18:00"
type input "Day 4"
type input "08:30"
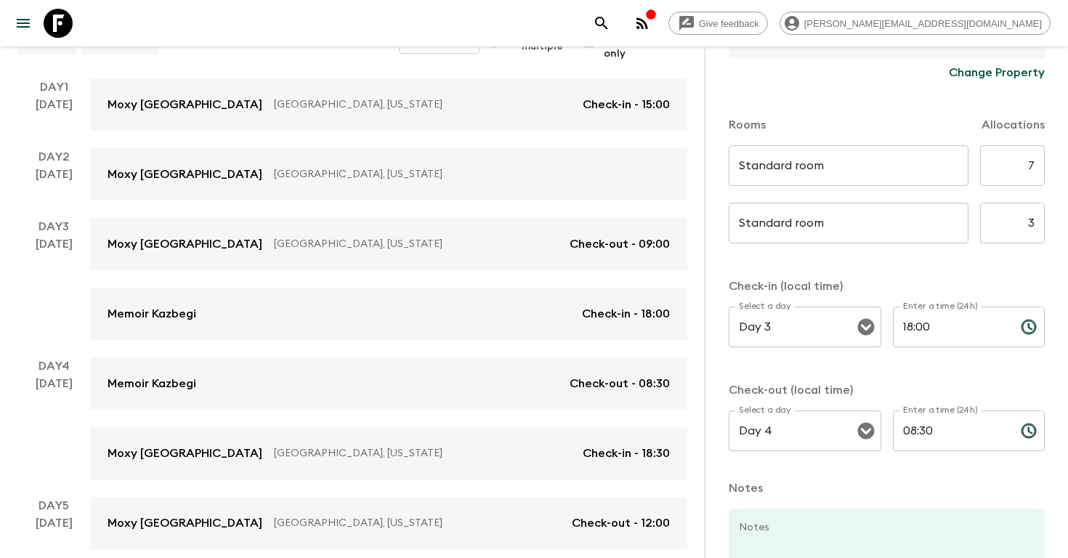
scroll to position [322, 0]
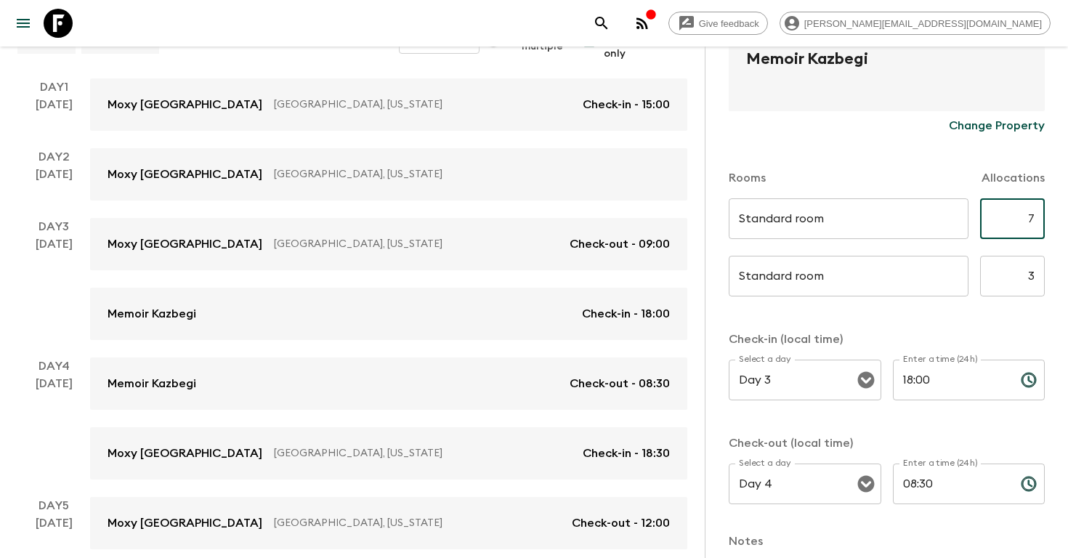
drag, startPoint x: 1020, startPoint y: 219, endPoint x: 1068, endPoint y: 219, distance: 47.2
click at [1068, 219] on div "Accommodation Information Comments Website Map Memoir Kazbegi Change Property R…" at bounding box center [886, 326] width 363 height 558
type input "4"
drag, startPoint x: 1023, startPoint y: 280, endPoint x: 1068, endPoint y: 283, distance: 44.5
click at [1068, 283] on div "Accommodation Information Comments Website Map Memoir Kazbegi Change Property R…" at bounding box center [886, 326] width 363 height 558
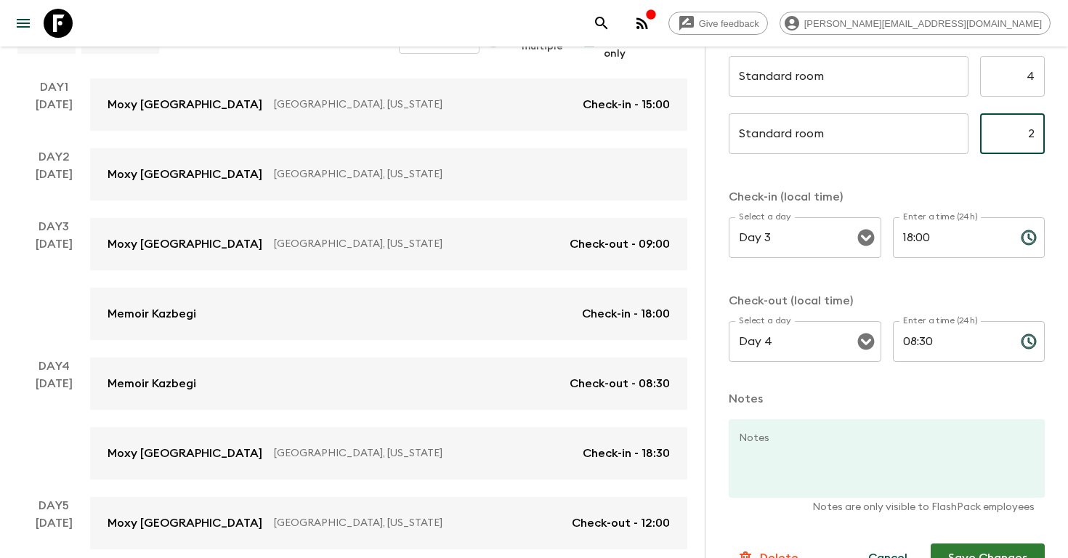
scroll to position [498, 0]
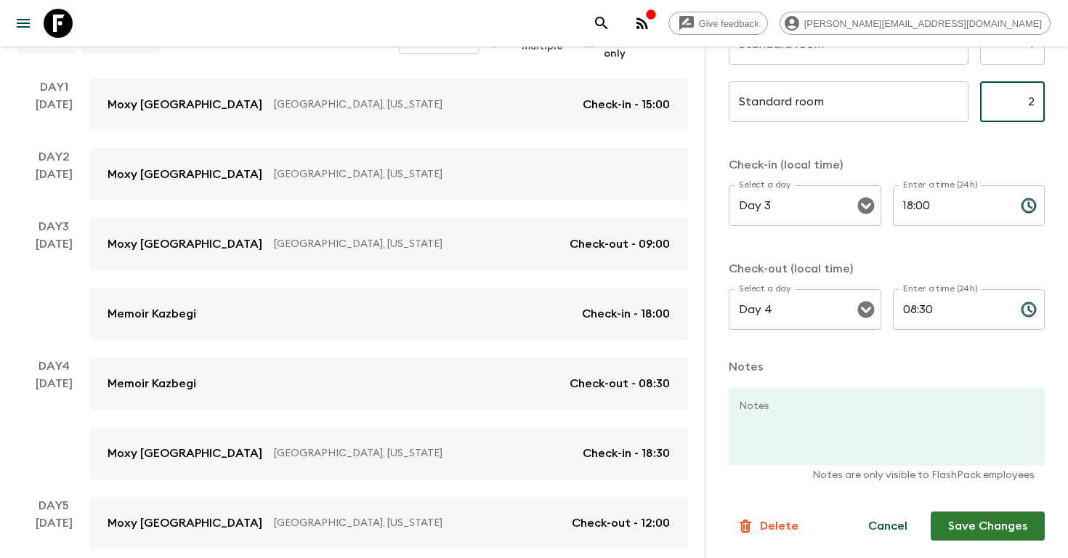
type input "2"
click at [962, 533] on button "Save Changes" at bounding box center [988, 526] width 114 height 29
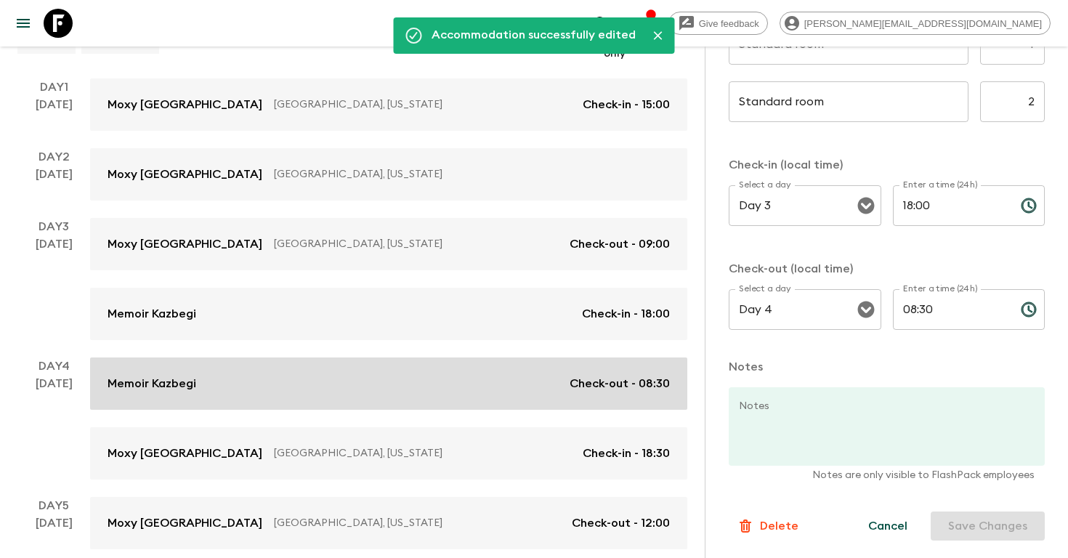
scroll to position [302, 0]
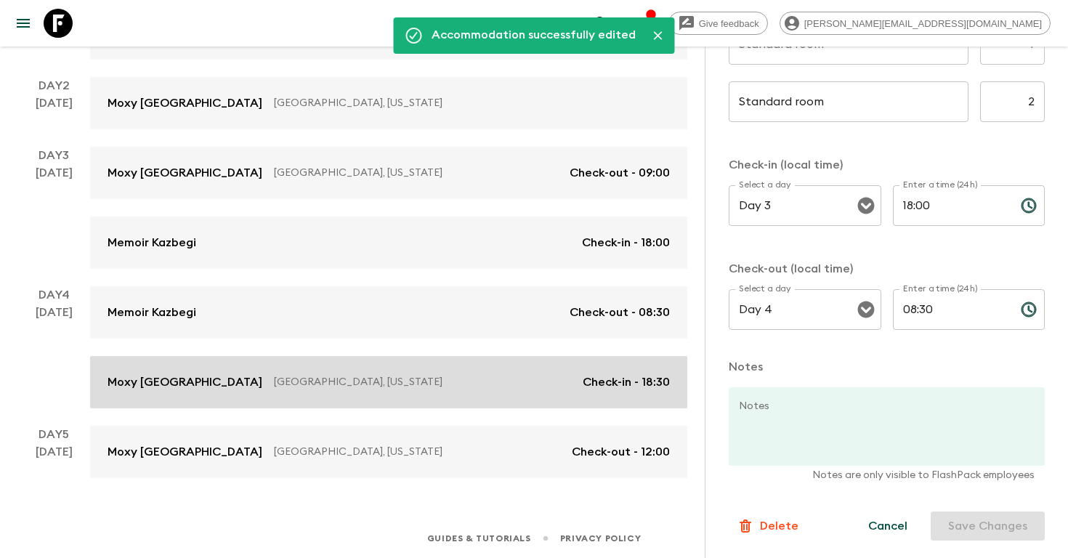
click at [605, 384] on p "Check-in - 18:30" at bounding box center [626, 382] width 87 height 17
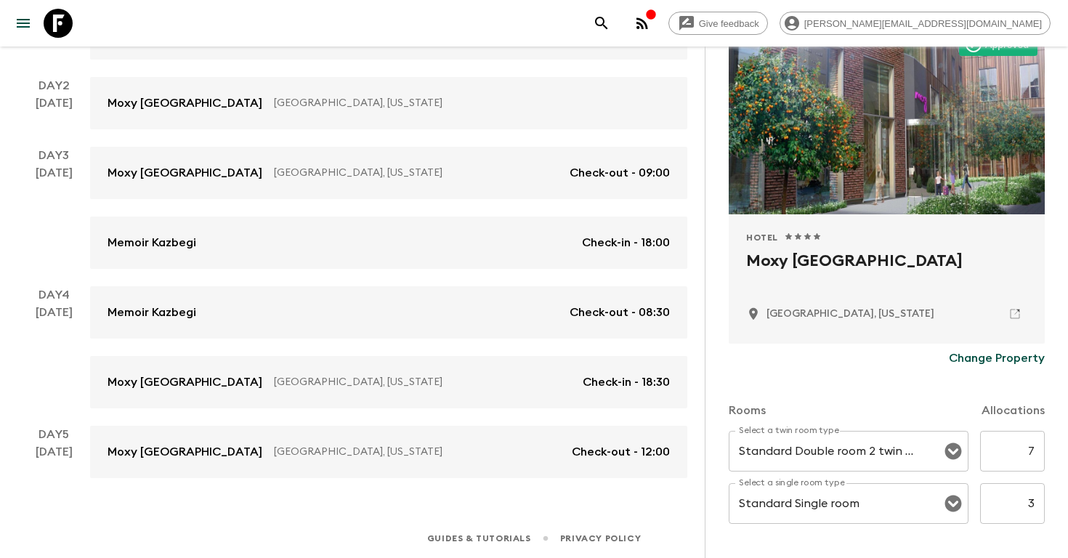
scroll to position [299, 0]
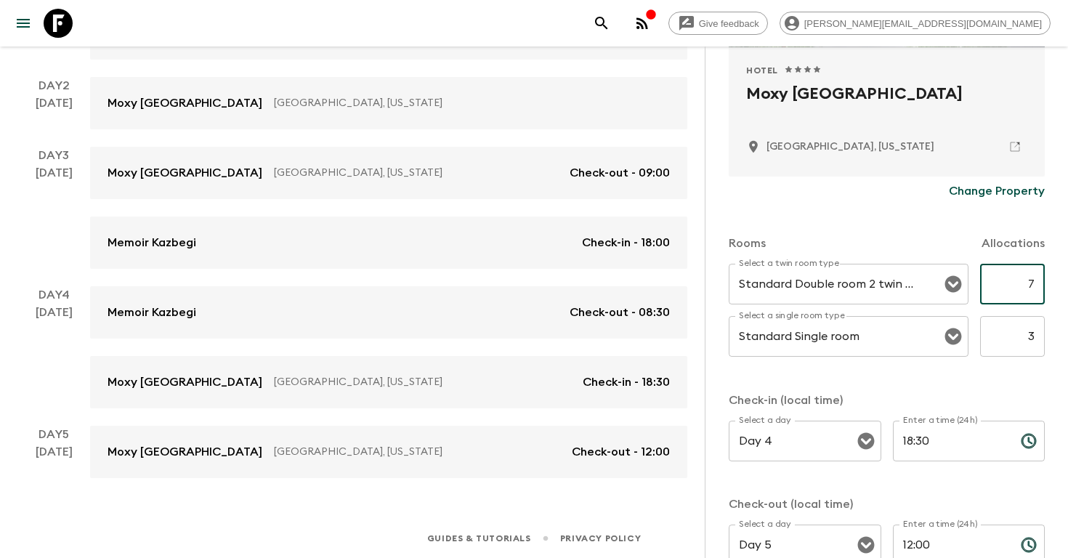
drag, startPoint x: 1025, startPoint y: 289, endPoint x: 1068, endPoint y: 289, distance: 42.2
click at [1068, 289] on div "Accommodation Information Comments Website Map Approved Hotel 1 Star 2 Stars 3 …" at bounding box center [886, 326] width 363 height 558
type input "4"
drag, startPoint x: 1031, startPoint y: 337, endPoint x: 1068, endPoint y: 340, distance: 36.5
click at [1068, 340] on div "Accommodation Information Comments Website Map Approved Hotel 1 Star 2 Stars 3 …" at bounding box center [886, 326] width 363 height 558
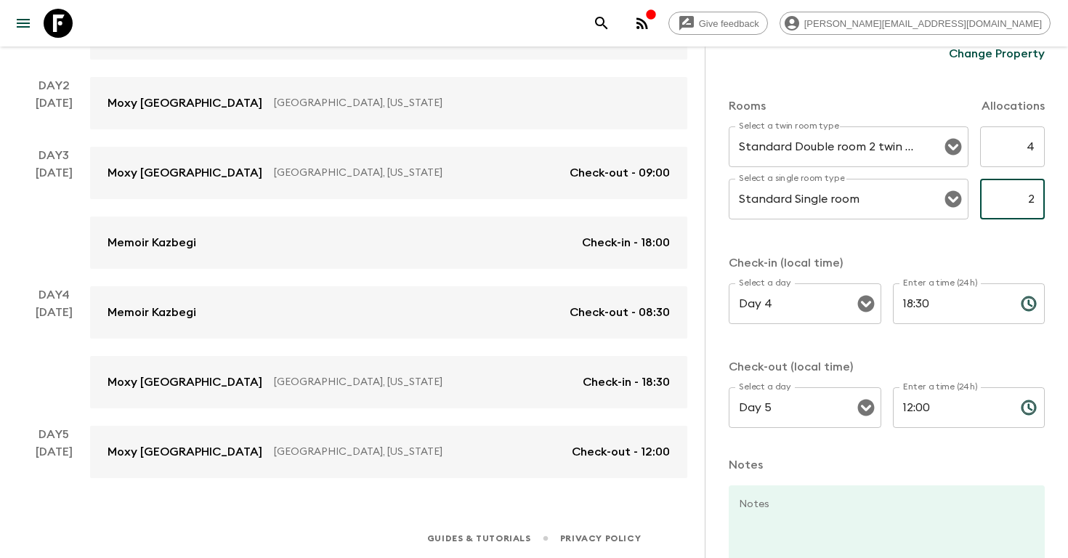
scroll to position [535, 0]
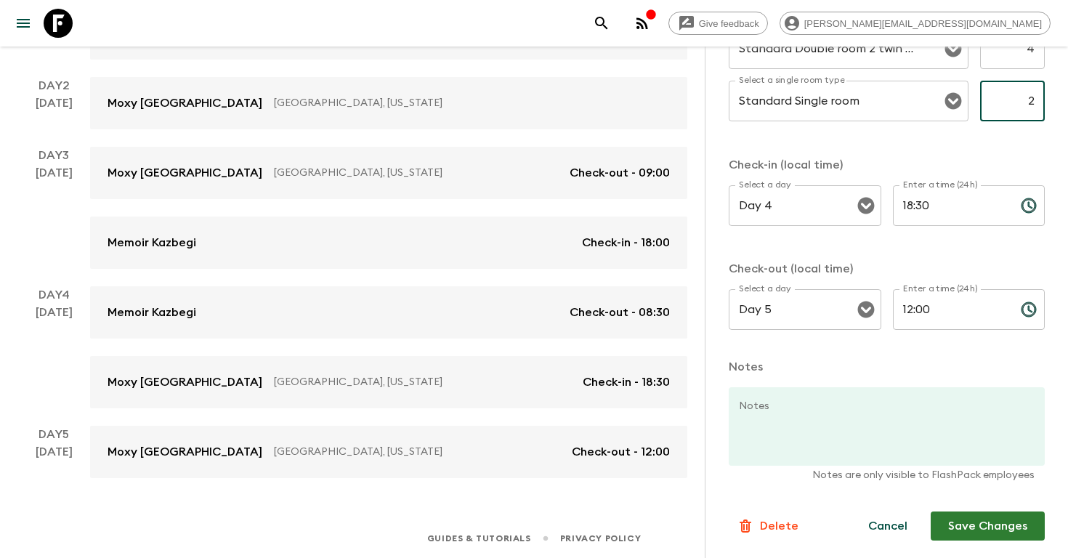
type input "2"
click at [970, 531] on button "Save Changes" at bounding box center [988, 526] width 114 height 29
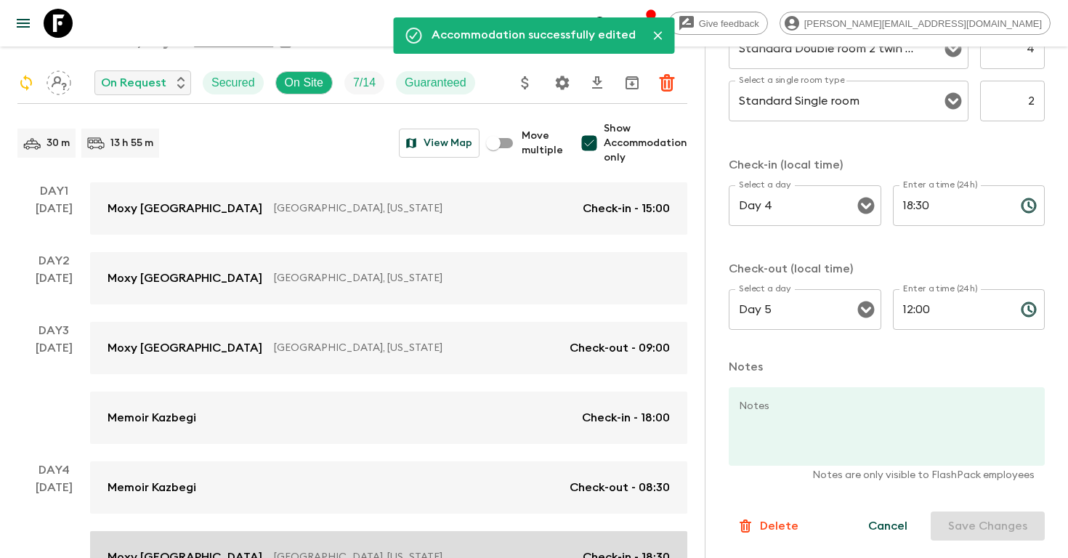
scroll to position [0, 0]
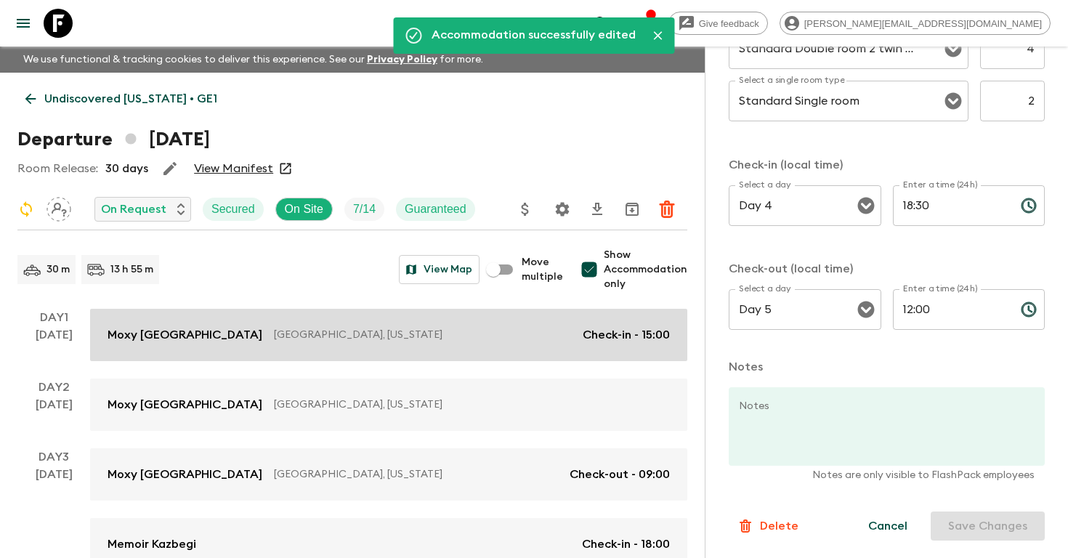
click at [578, 337] on div "Moxy [GEOGRAPHIC_DATA] [GEOGRAPHIC_DATA], [US_STATE] Check-in - 15:00" at bounding box center [389, 334] width 563 height 17
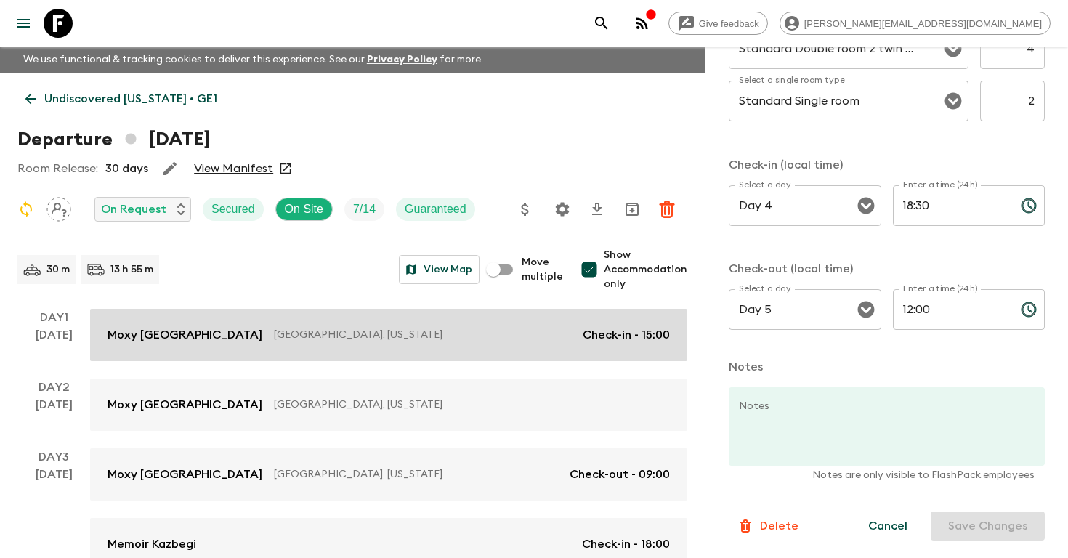
type input "Deluxe Double room 2 twin beds"
type input "Day 1"
type input "15:00"
type input "Day 3"
type input "09:00"
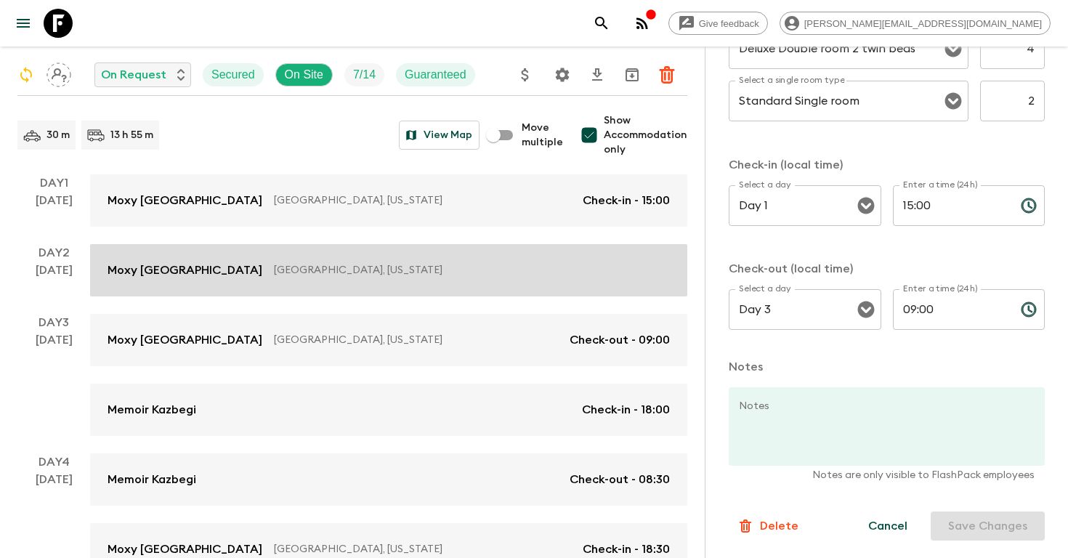
scroll to position [155, 0]
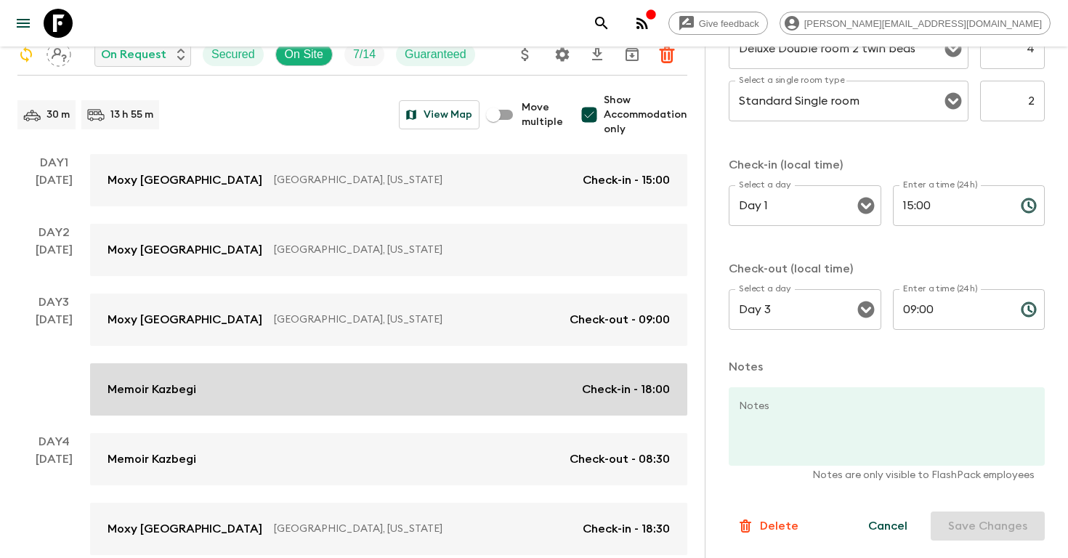
click at [519, 396] on div "Memoir Kazbegi Check-in - 18:00" at bounding box center [389, 389] width 563 height 17
type input "Day 3"
type input "18:00"
type input "Day 4"
type input "08:30"
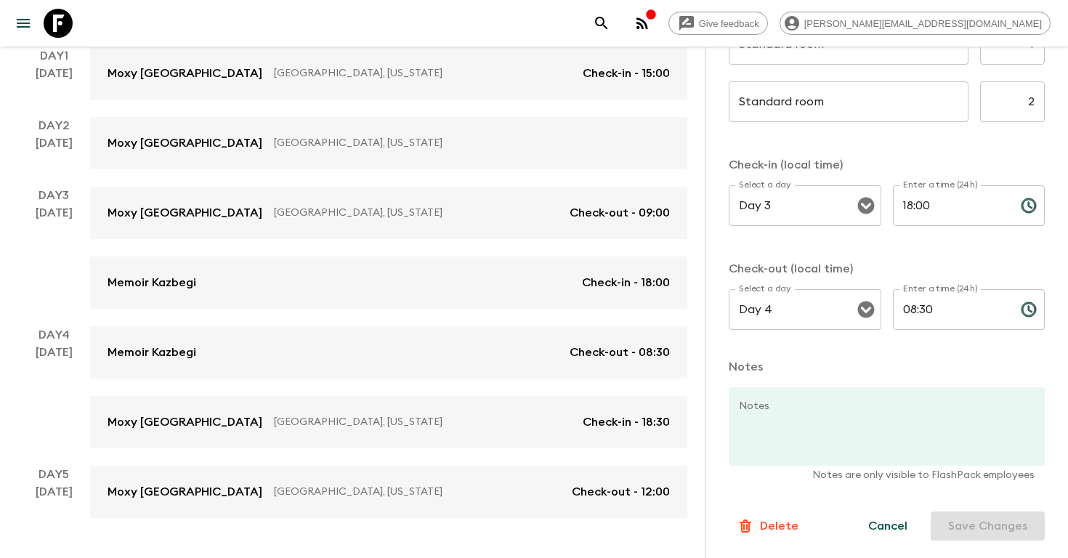
scroll to position [446, 0]
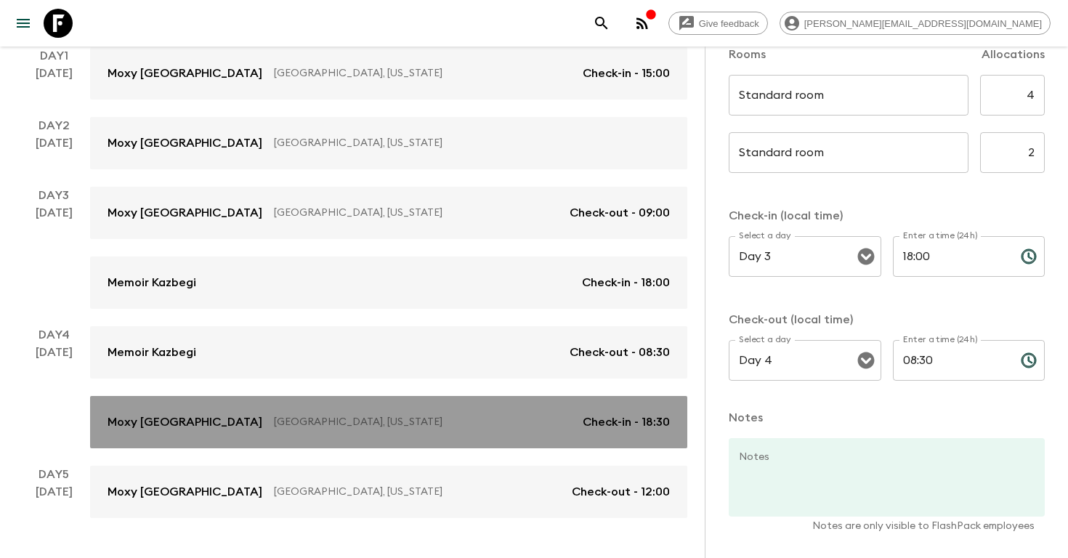
click at [548, 406] on link "Moxy [GEOGRAPHIC_DATA] [GEOGRAPHIC_DATA], [US_STATE] Check-in - 18:30" at bounding box center [388, 422] width 597 height 52
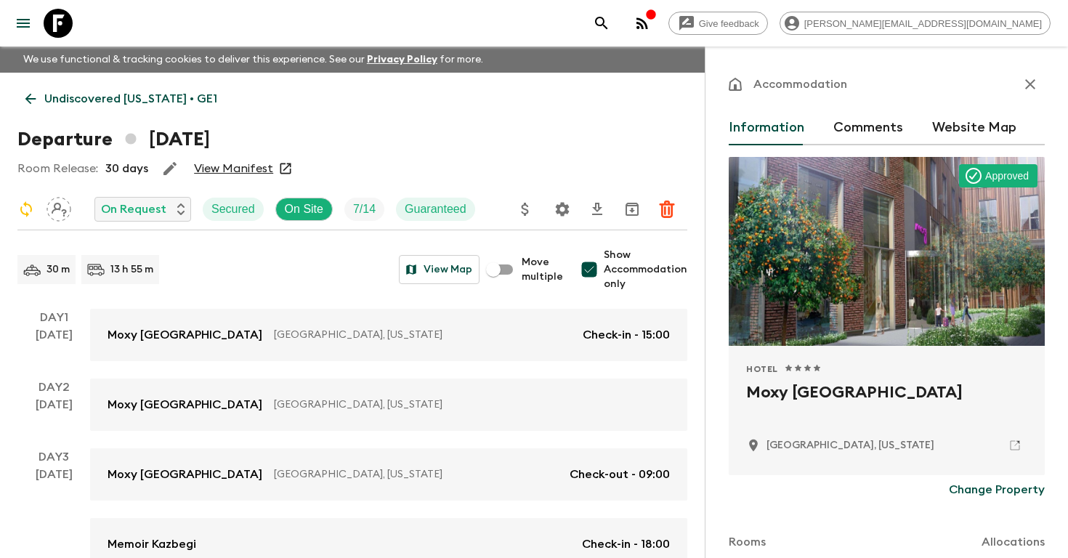
click at [165, 167] on icon "button" at bounding box center [169, 168] width 17 height 17
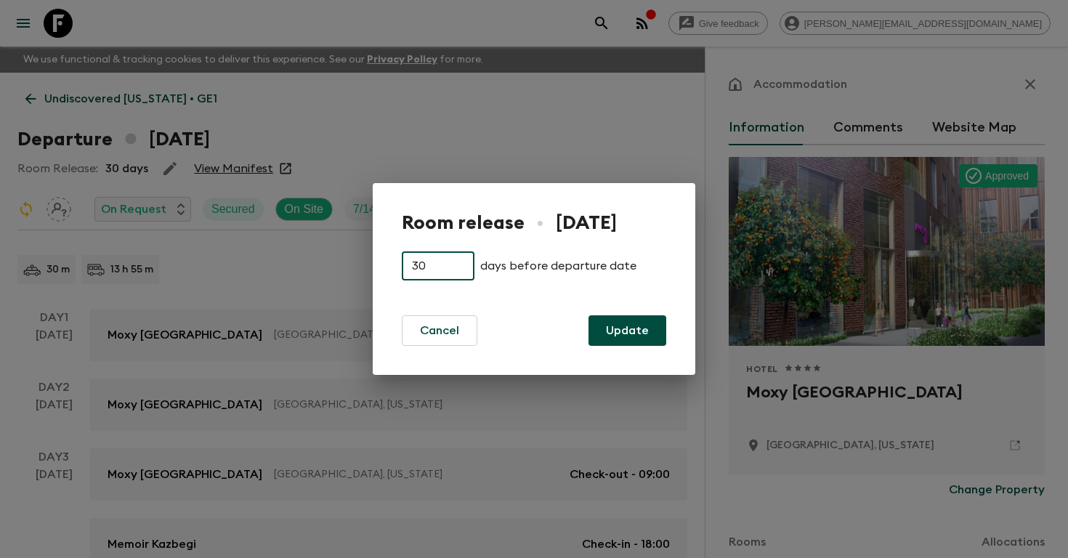
drag, startPoint x: 433, startPoint y: 267, endPoint x: 339, endPoint y: 267, distance: 94.5
click at [344, 267] on div "Room release • [DATE] 30 ​ days before departure date Cancel Update" at bounding box center [534, 279] width 1068 height 558
type input "14"
click at [623, 334] on button "Update" at bounding box center [628, 330] width 78 height 31
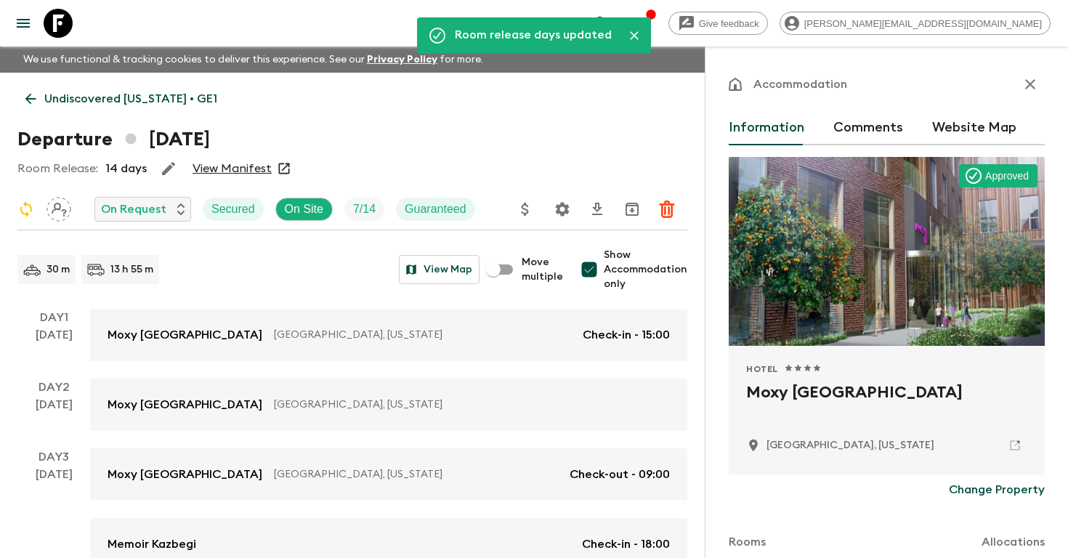
click at [1033, 78] on icon "button" at bounding box center [1030, 84] width 17 height 17
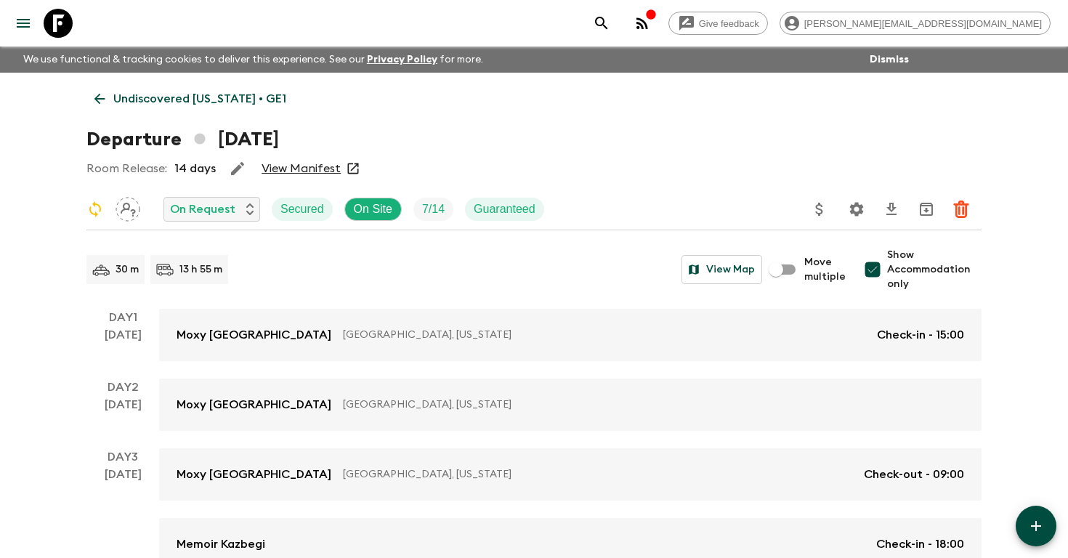
click at [227, 97] on p "Undiscovered [US_STATE] • GE1" at bounding box center [199, 98] width 173 height 17
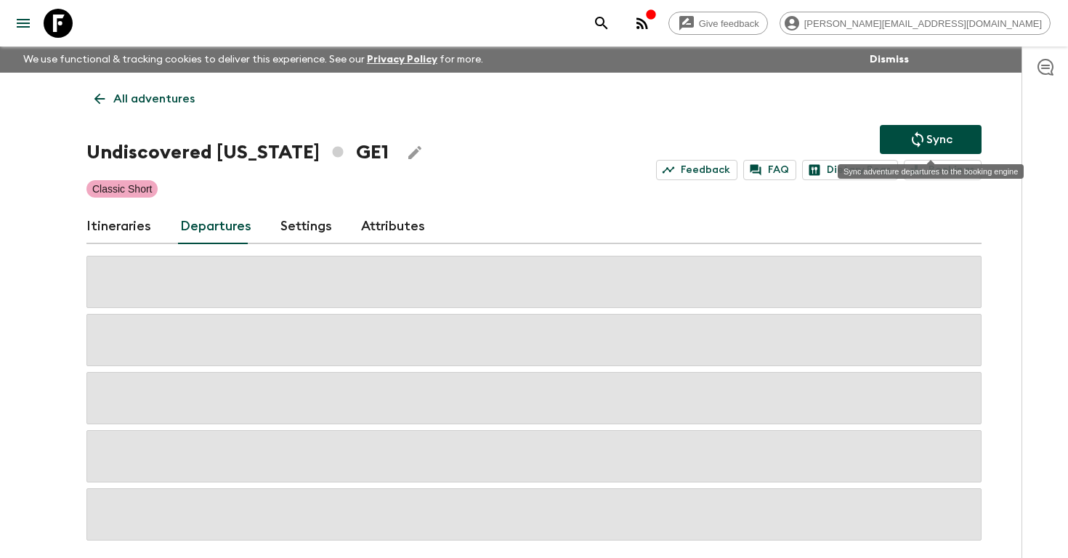
click at [893, 145] on button "Sync" at bounding box center [931, 139] width 102 height 29
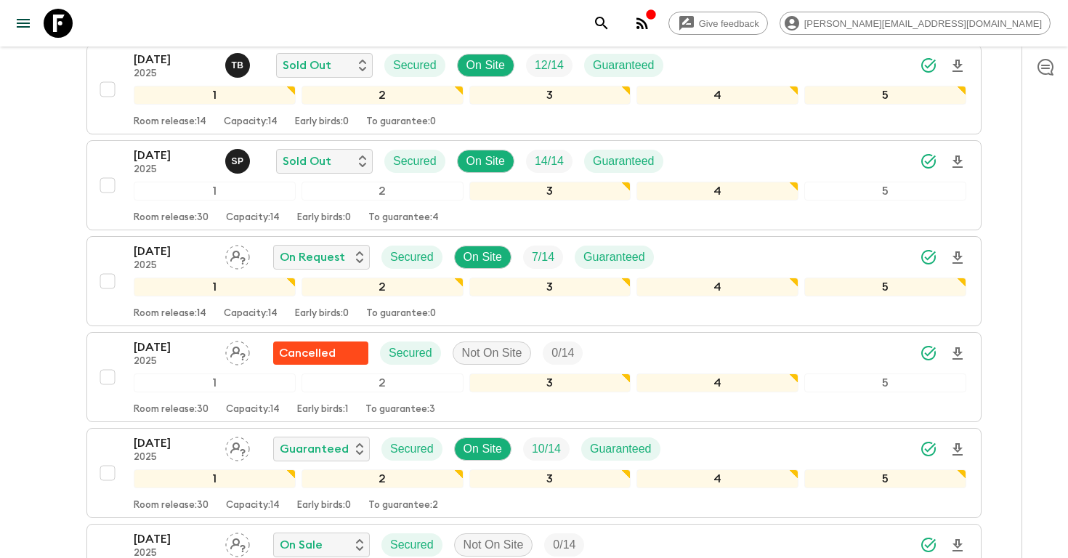
scroll to position [1138, 0]
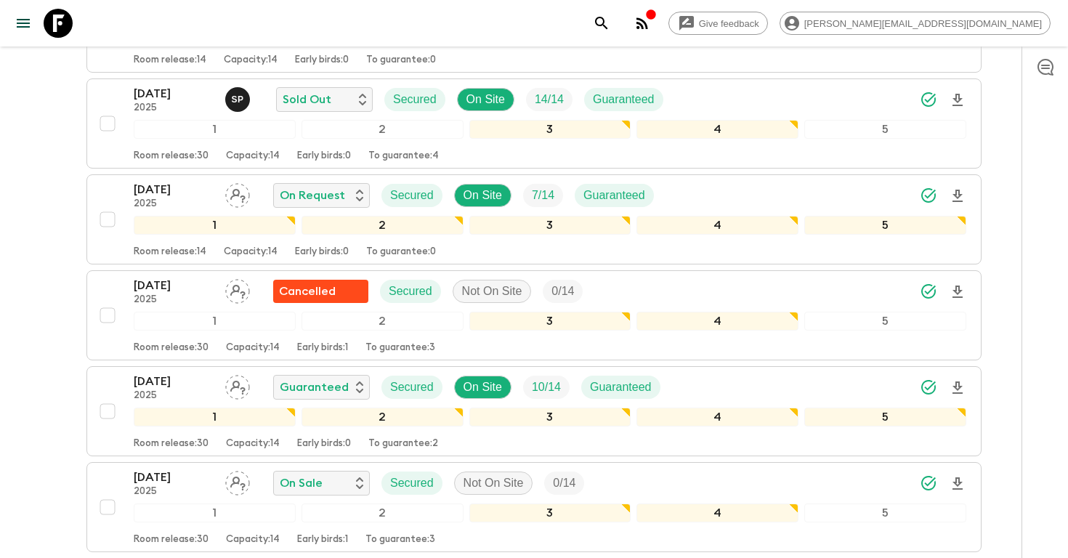
click at [611, 30] on icon "search adventures" at bounding box center [601, 23] width 17 height 17
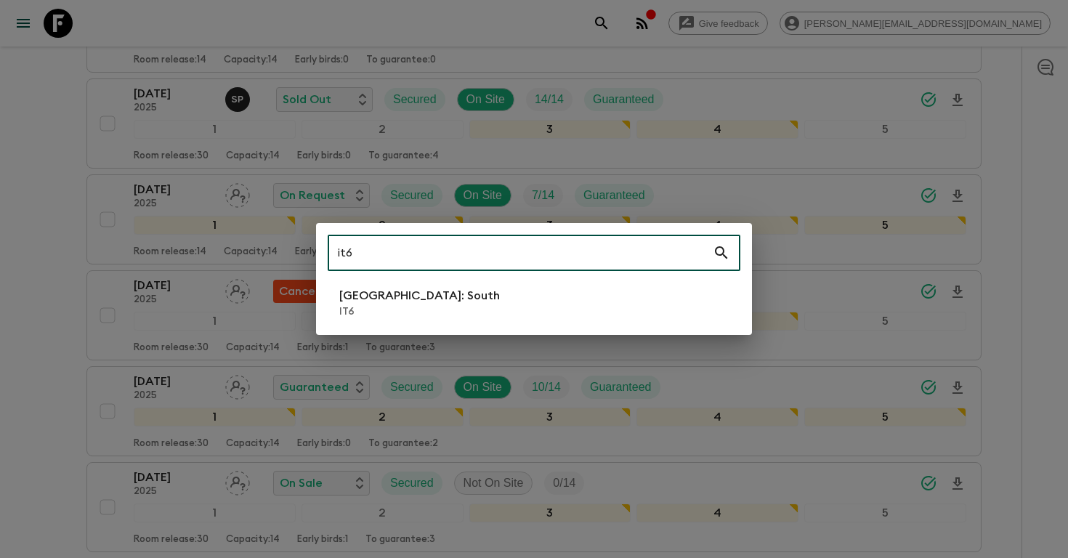
type input "it6"
click at [473, 313] on li "[GEOGRAPHIC_DATA]: South IT6" at bounding box center [534, 303] width 413 height 41
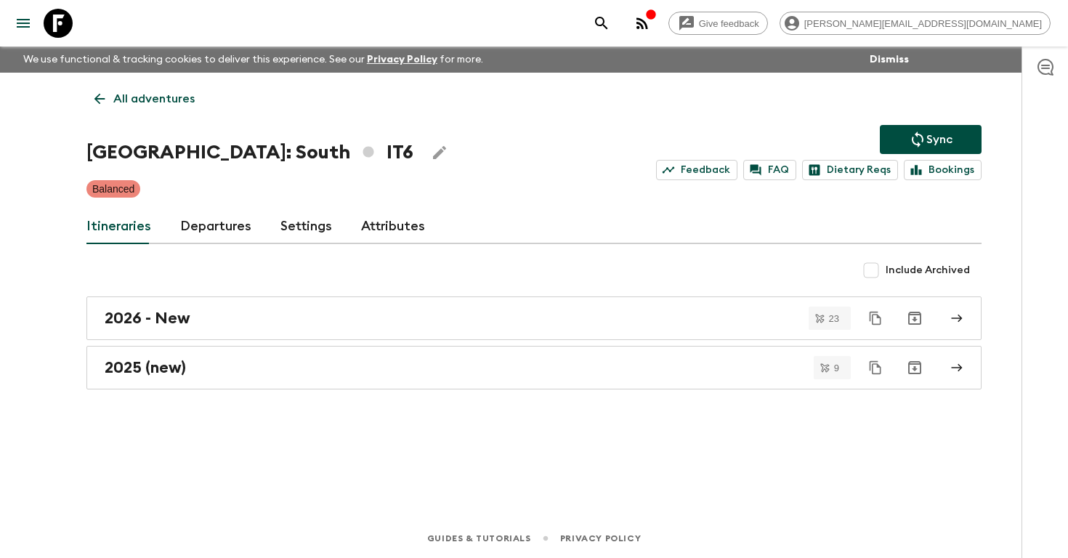
click at [181, 226] on link "Departures" at bounding box center [215, 226] width 71 height 35
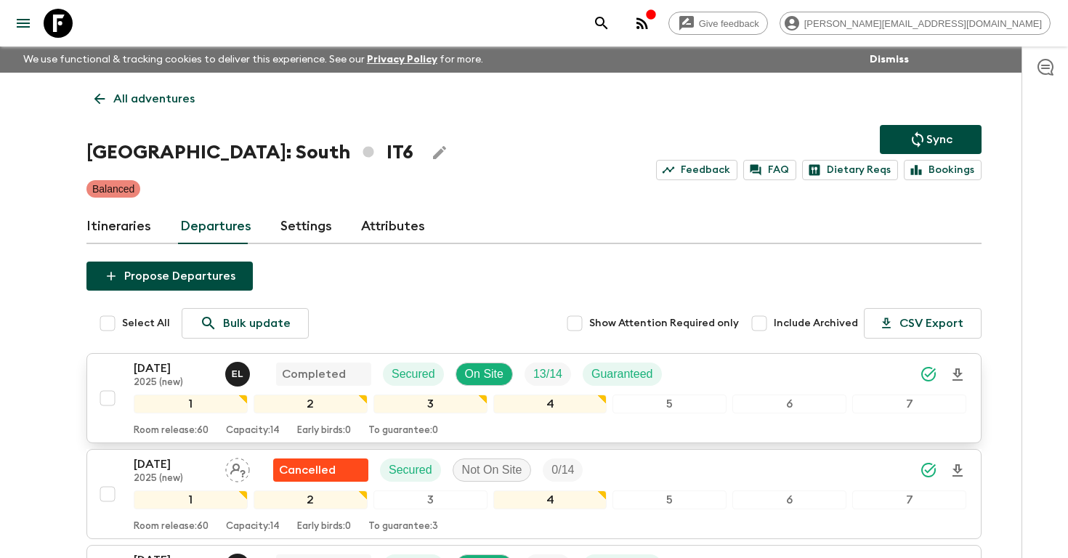
click at [715, 385] on div "[DATE] 2025 (new) E L Completed Secured On Site 13 / 14 Guaranteed" at bounding box center [550, 374] width 833 height 29
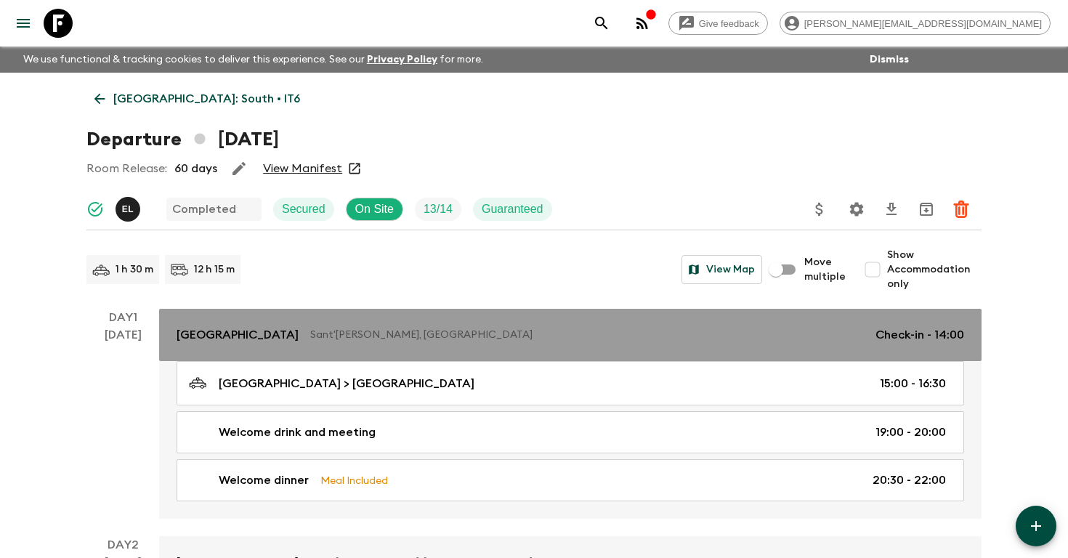
click at [374, 328] on p "Sant'[PERSON_NAME], [GEOGRAPHIC_DATA]" at bounding box center [587, 335] width 554 height 15
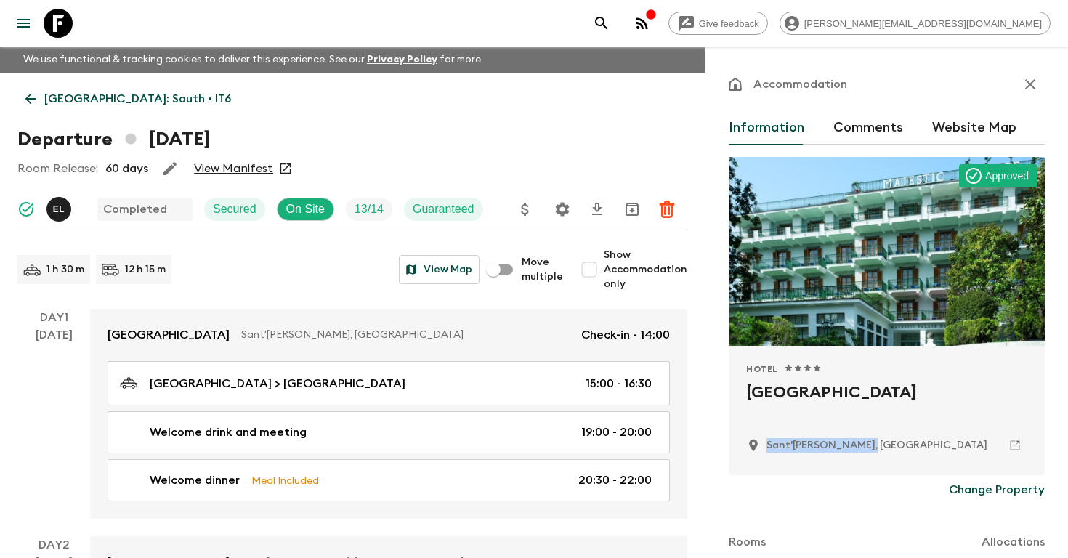
drag, startPoint x: 849, startPoint y: 442, endPoint x: 769, endPoint y: 443, distance: 79.9
click at [769, 443] on div "Sant'[PERSON_NAME], [GEOGRAPHIC_DATA]" at bounding box center [886, 445] width 281 height 25
copy p "Sant'[PERSON_NAME], [GEOGRAPHIC_DATA]"
click at [608, 22] on icon "search adventures" at bounding box center [601, 23] width 12 height 12
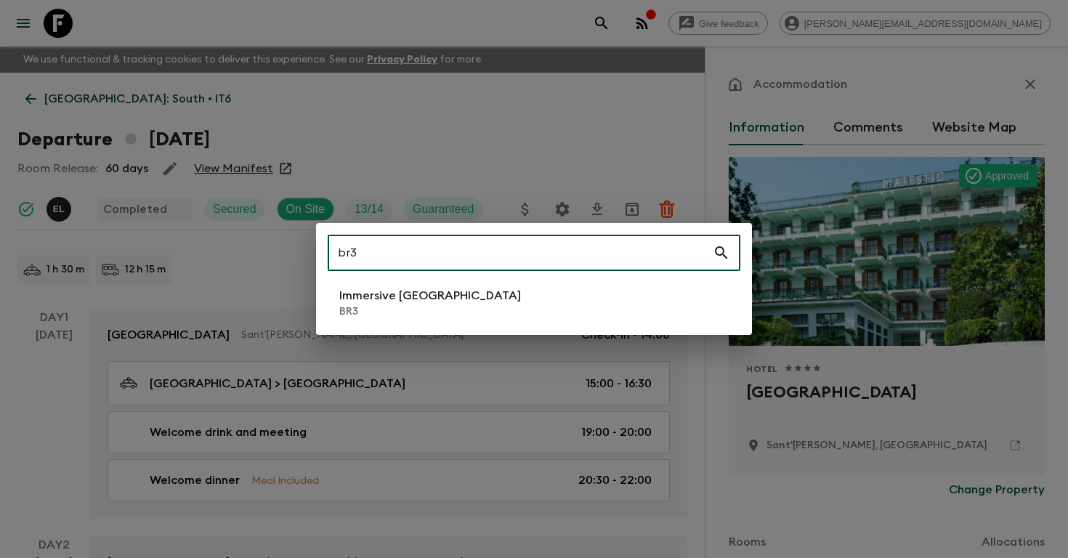
type input "br3"
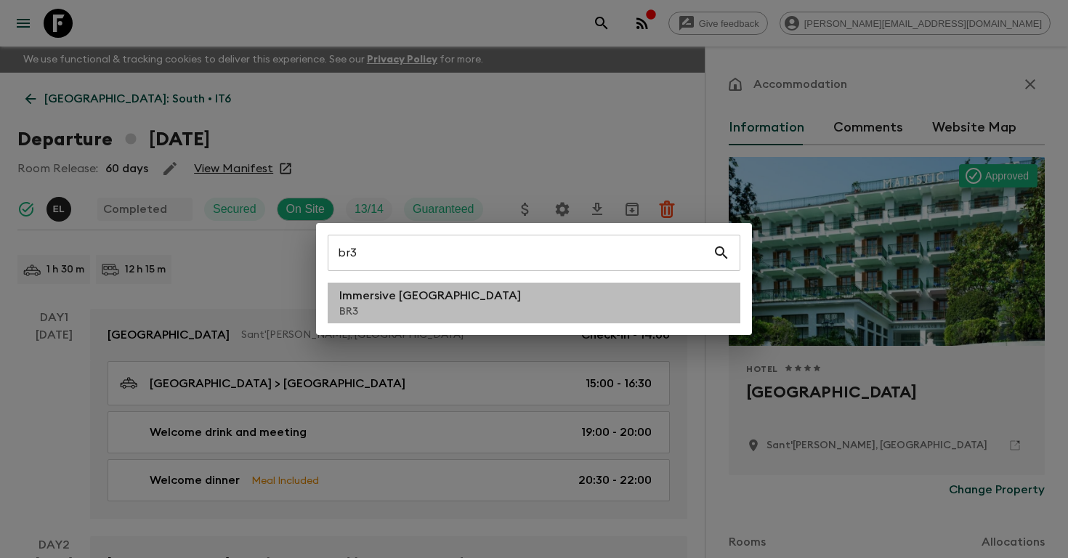
click at [438, 315] on li "Immersive [GEOGRAPHIC_DATA] BR3" at bounding box center [534, 303] width 413 height 41
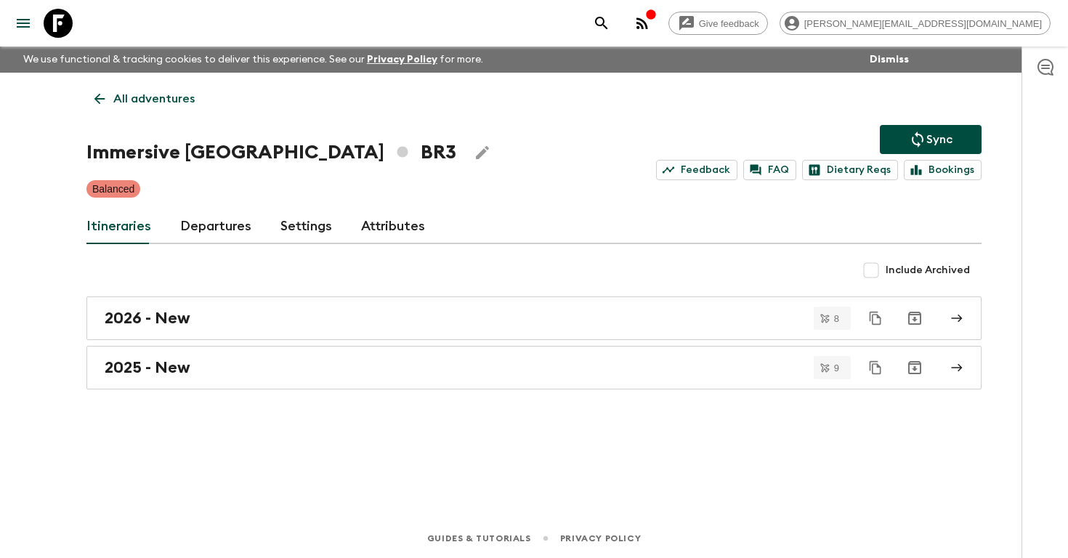
click at [222, 228] on link "Departures" at bounding box center [215, 226] width 71 height 35
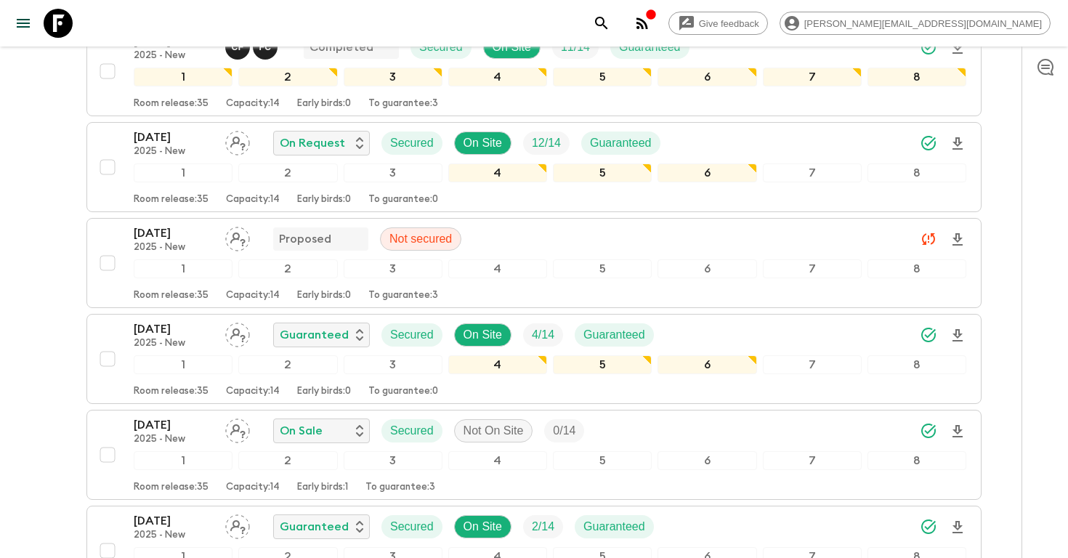
scroll to position [329, 0]
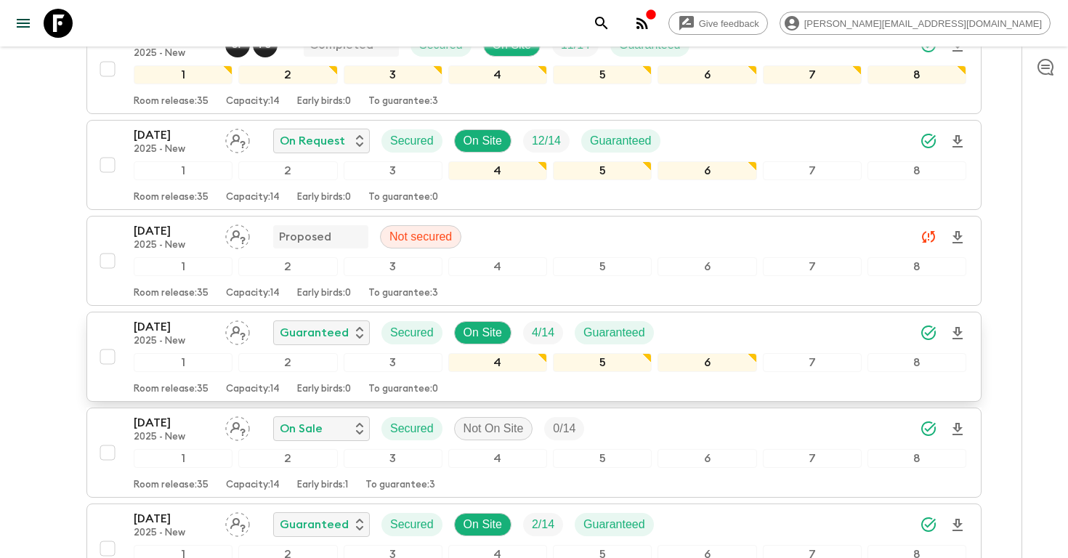
click at [181, 323] on p "[DATE]" at bounding box center [174, 326] width 80 height 17
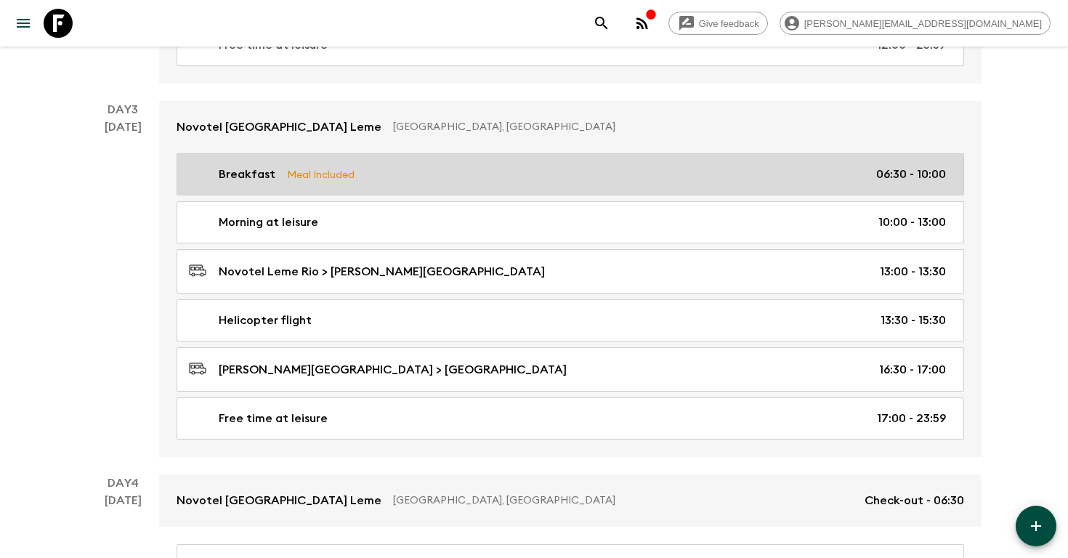
scroll to position [759, 0]
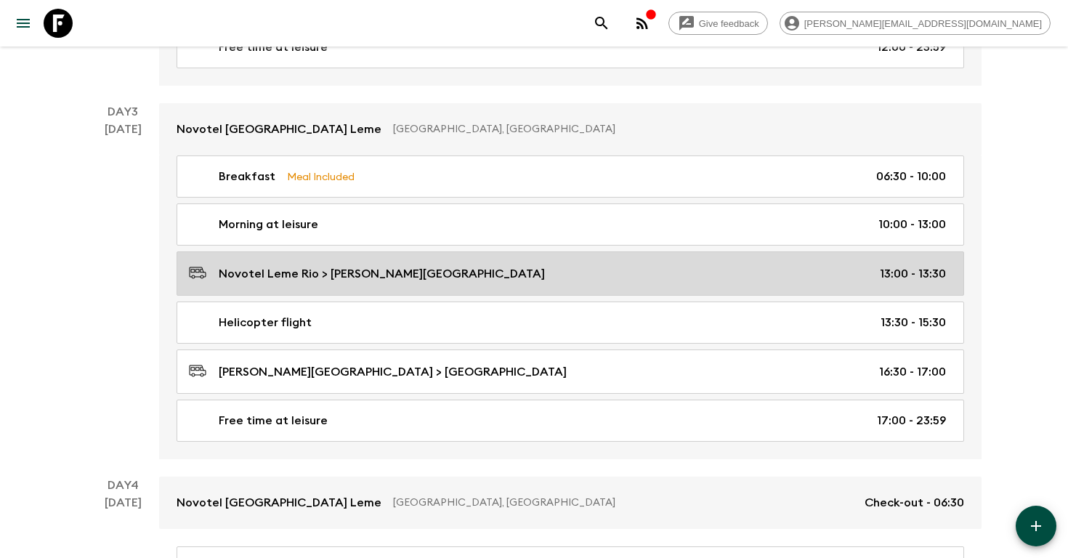
click at [390, 275] on p "Novotel Leme Rio > [PERSON_NAME][GEOGRAPHIC_DATA]" at bounding box center [382, 273] width 326 height 17
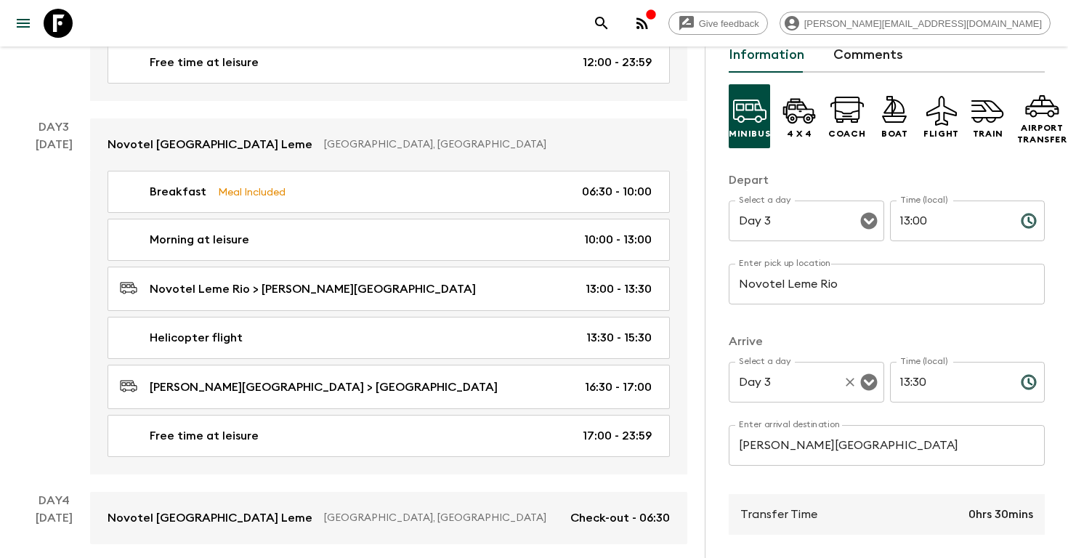
scroll to position [92, 0]
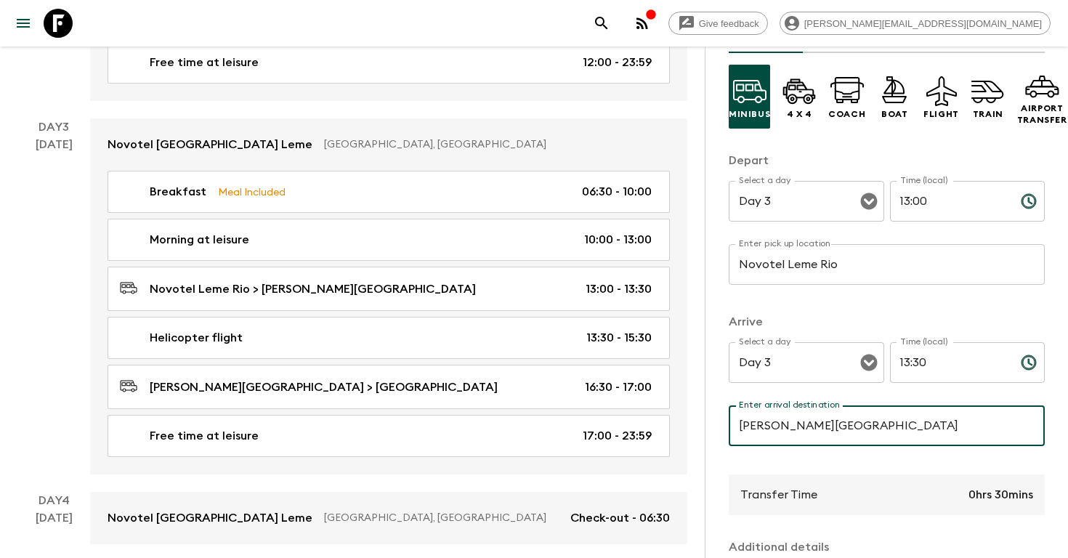
drag, startPoint x: 890, startPoint y: 429, endPoint x: 919, endPoint y: 434, distance: 29.5
click at [919, 434] on input "[PERSON_NAME][GEOGRAPHIC_DATA]" at bounding box center [887, 426] width 316 height 41
